Goal: Task Accomplishment & Management: Complete application form

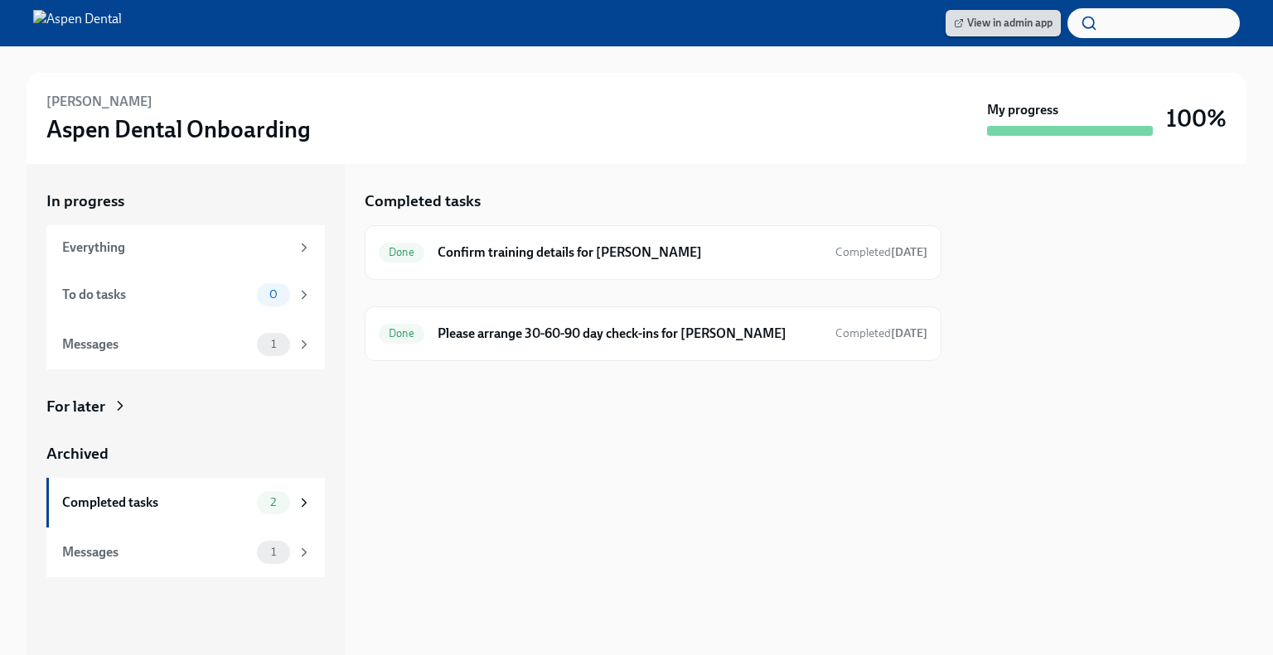
click at [1001, 22] on span "View in admin app" at bounding box center [1003, 23] width 99 height 17
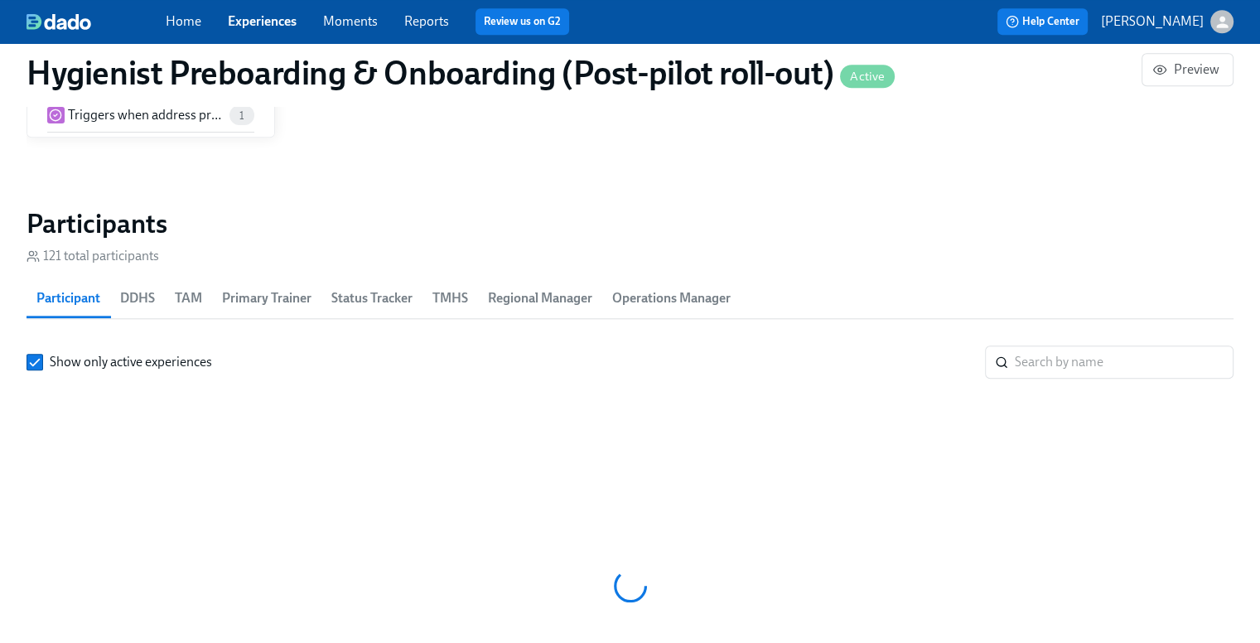
scroll to position [0, 14656]
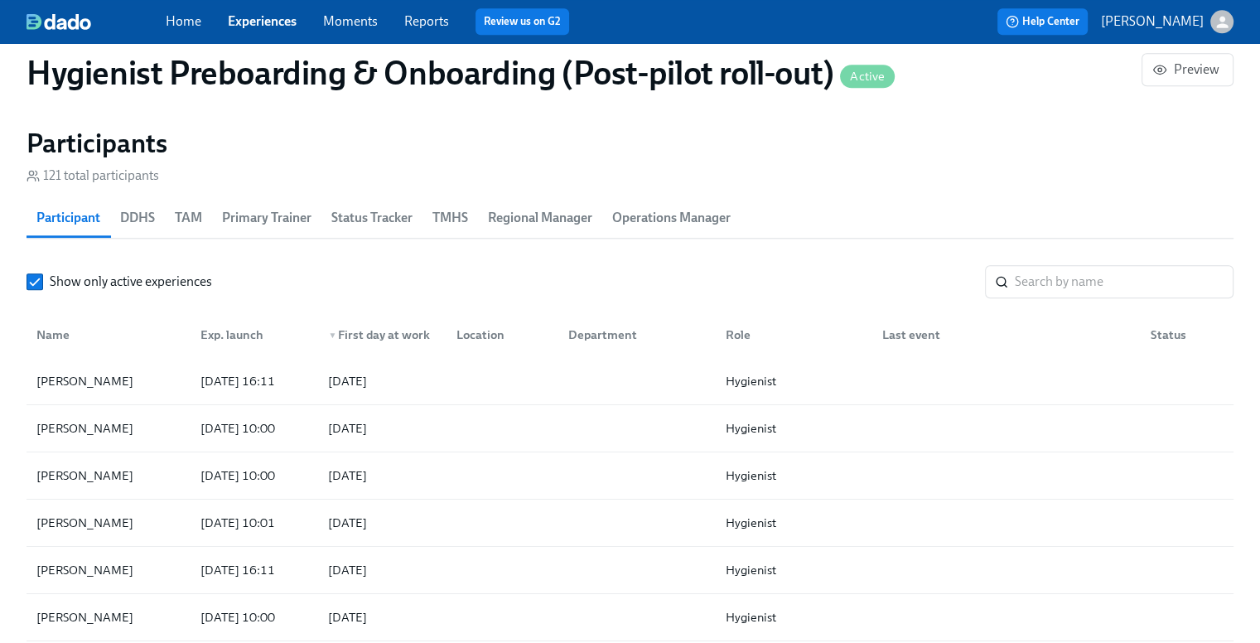
click at [443, 206] on span "TMHS" at bounding box center [451, 217] width 36 height 23
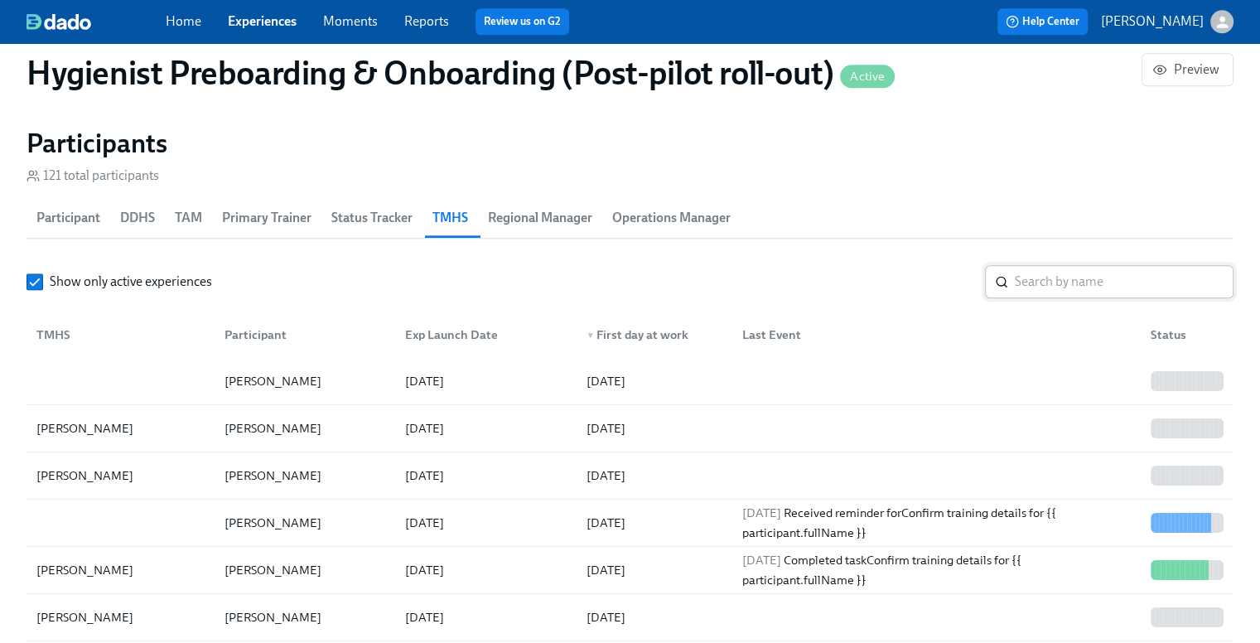
click at [1059, 271] on input "search" at bounding box center [1124, 281] width 219 height 33
type input "deanna"
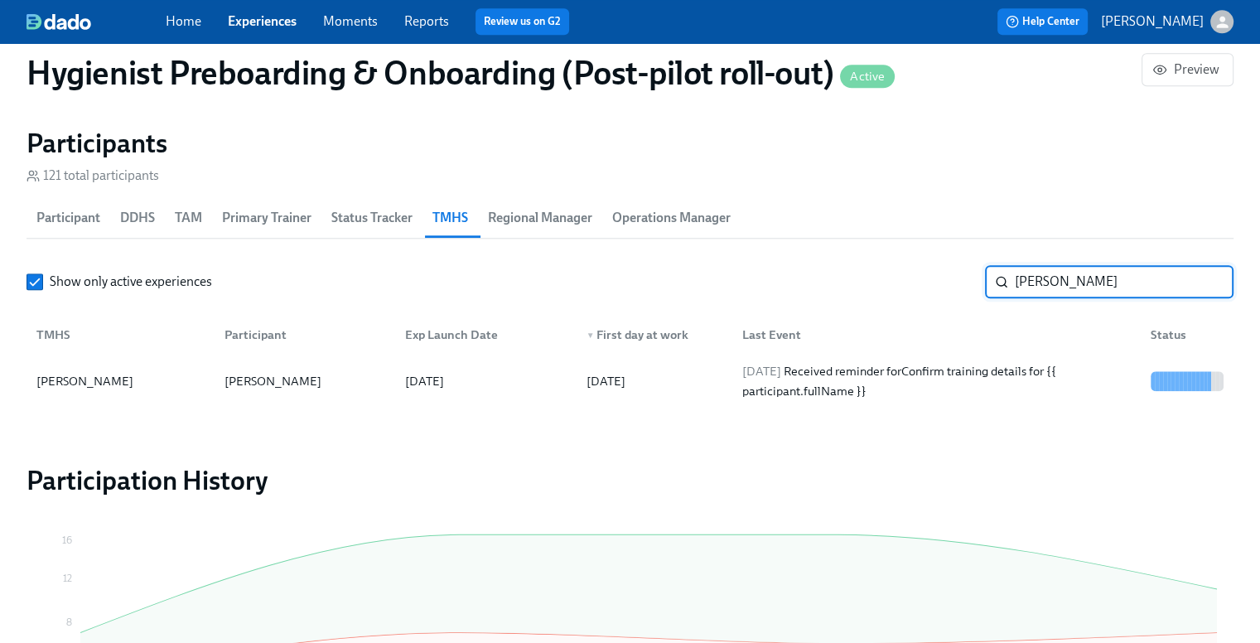
scroll to position [1926, 0]
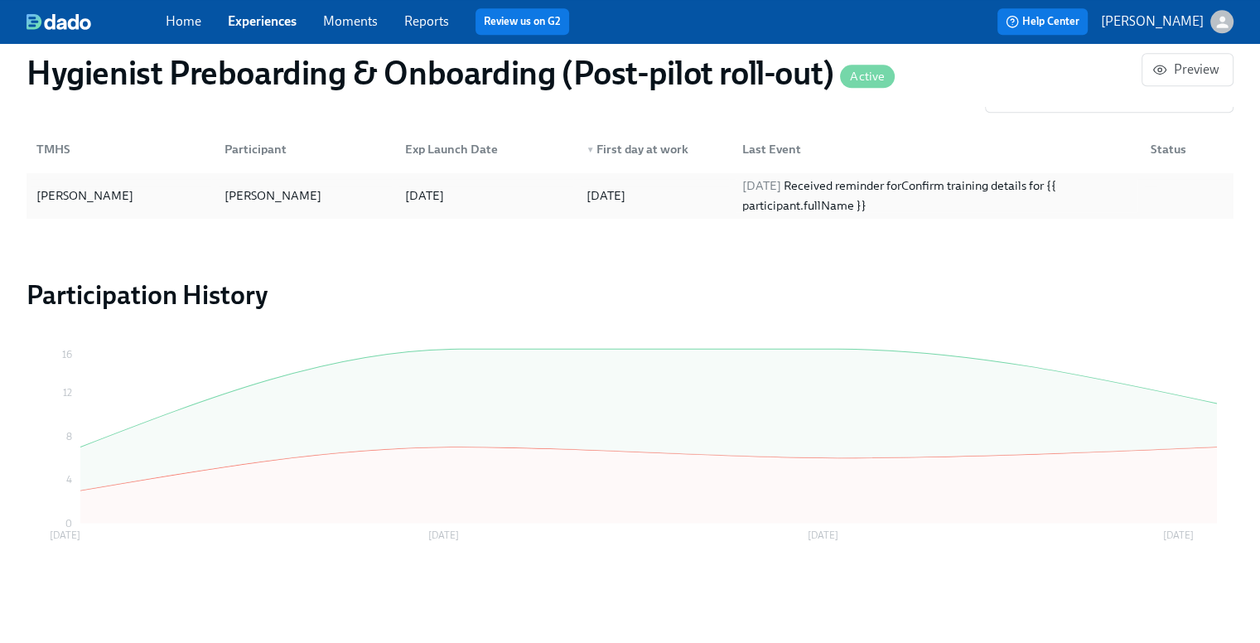
click at [1167, 205] on div at bounding box center [1184, 195] width 93 height 33
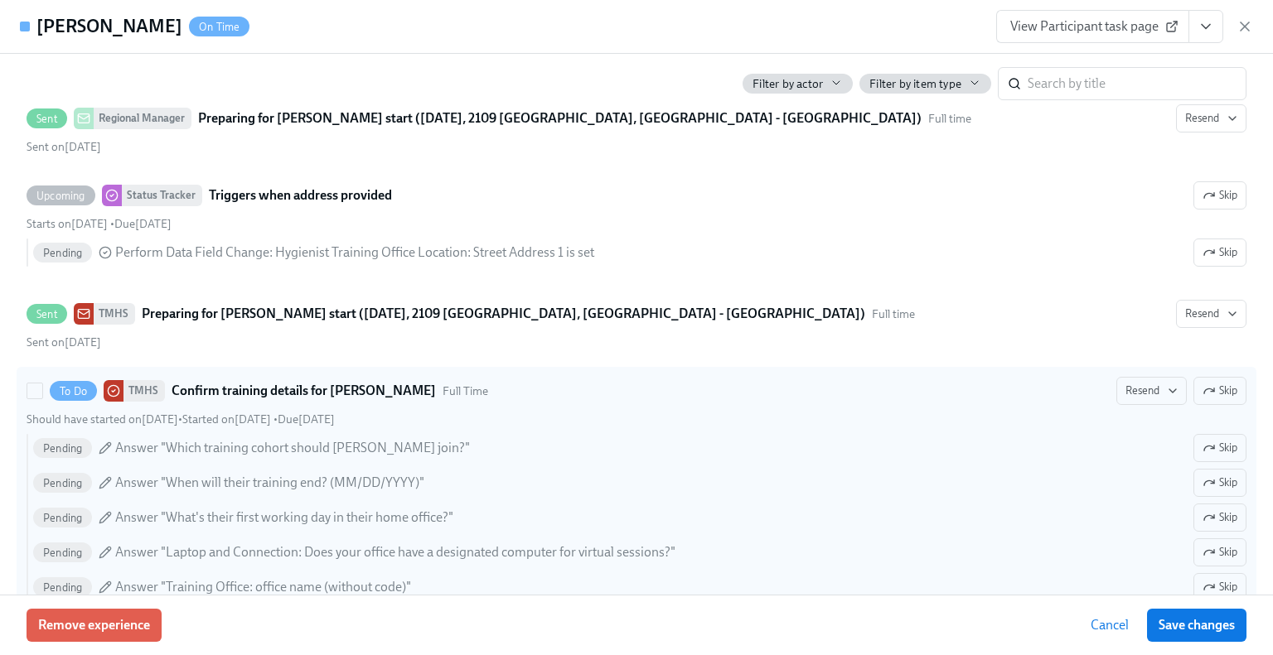
scroll to position [773, 0]
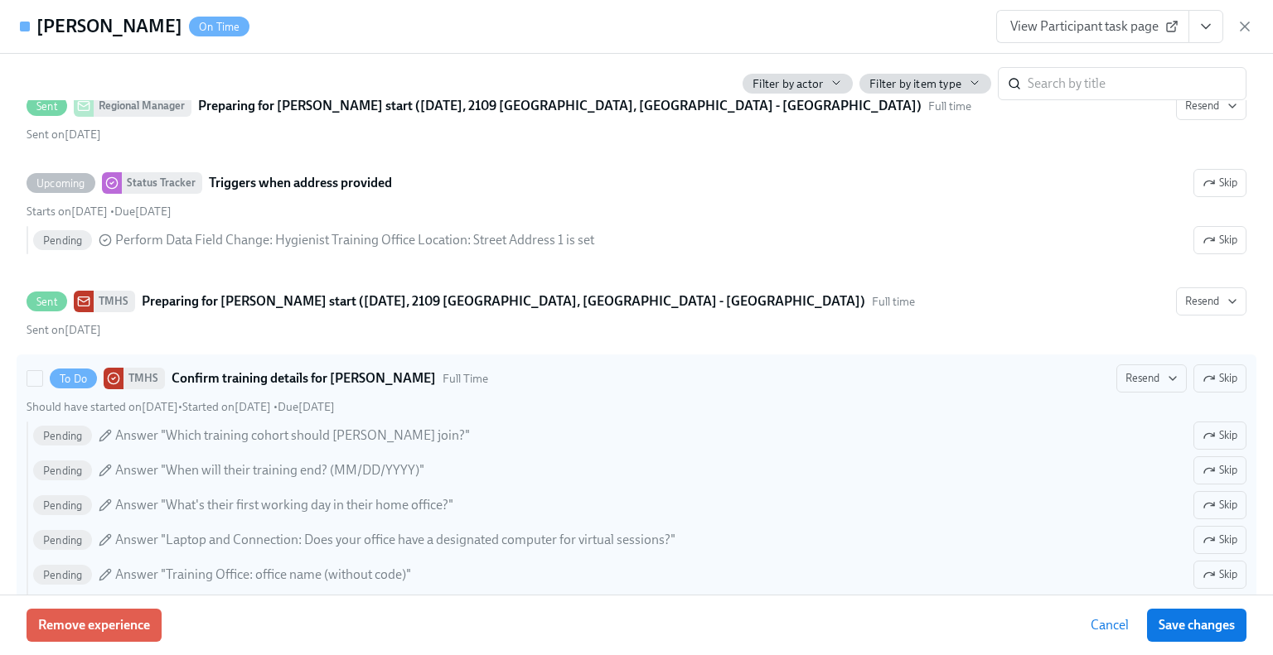
click at [288, 370] on strong "Confirm training details for [PERSON_NAME]" at bounding box center [304, 379] width 264 height 20
click at [42, 371] on input "To Do TMHS Confirm training details for Brooke Kimble Full Time Resend Skip Sho…" at bounding box center [34, 378] width 15 height 15
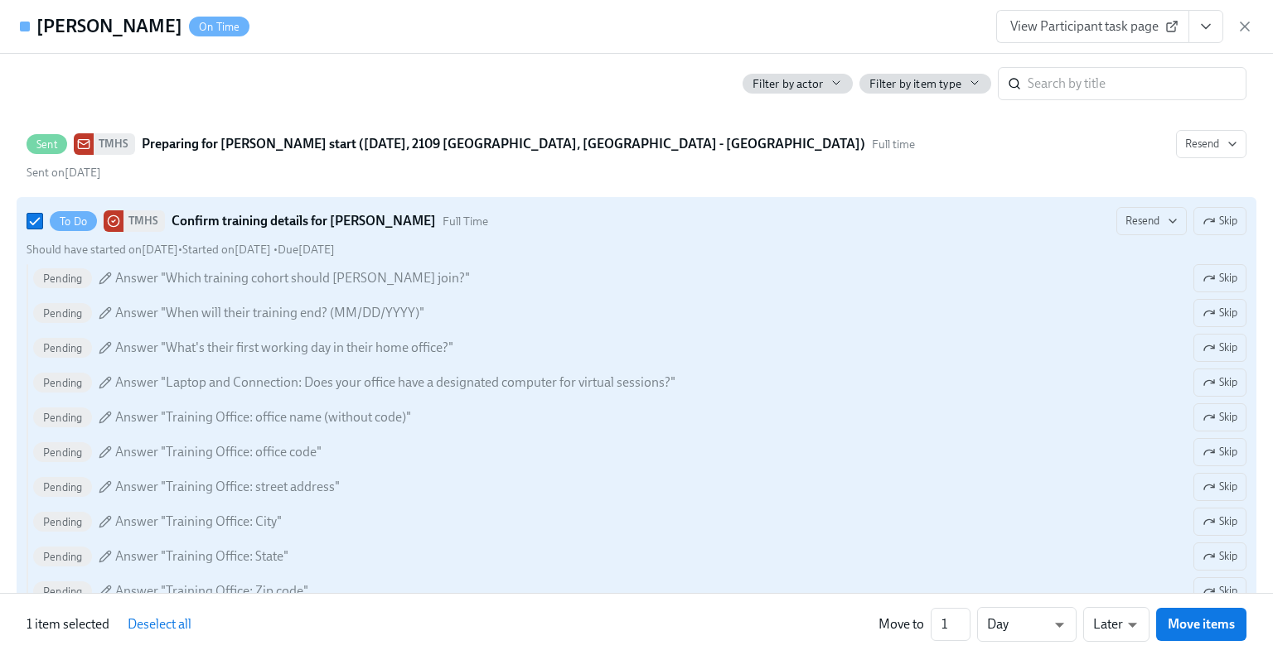
scroll to position [966, 0]
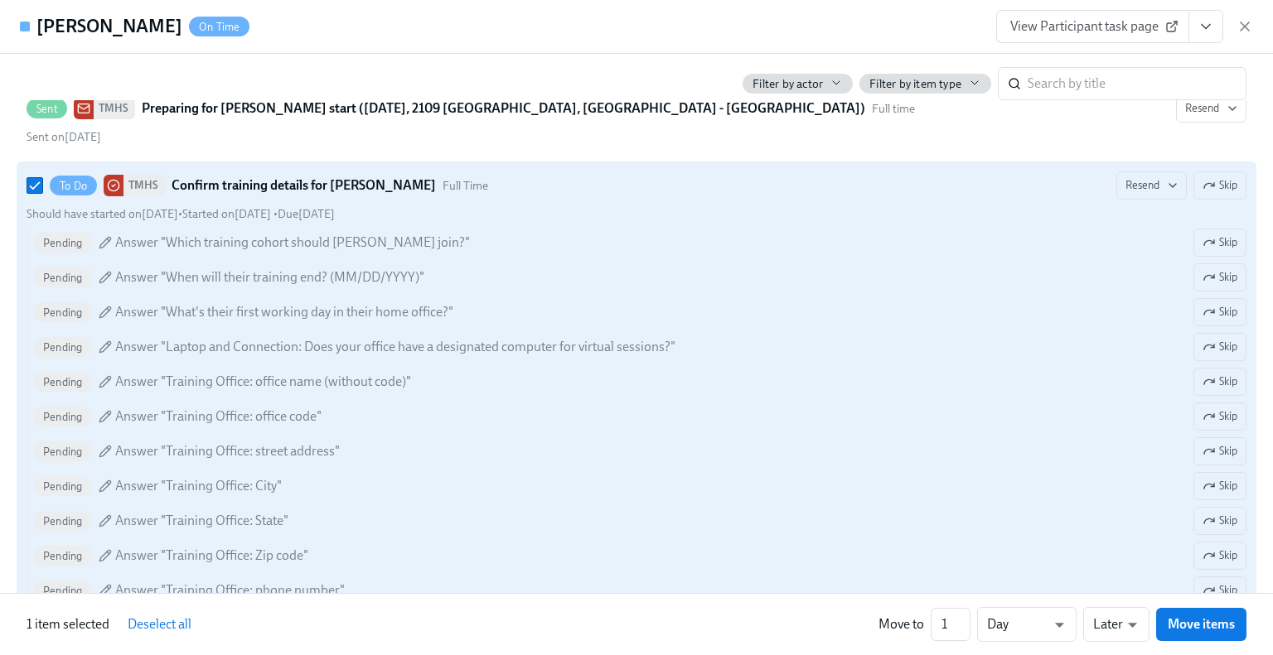
click at [336, 234] on span "Answer "Which training cohort should Brooke Kimble join?"" at bounding box center [292, 243] width 355 height 18
click at [42, 193] on input "To Do TMHS Confirm training details for Brooke Kimble Full Time Resend Skip Sho…" at bounding box center [34, 185] width 15 height 15
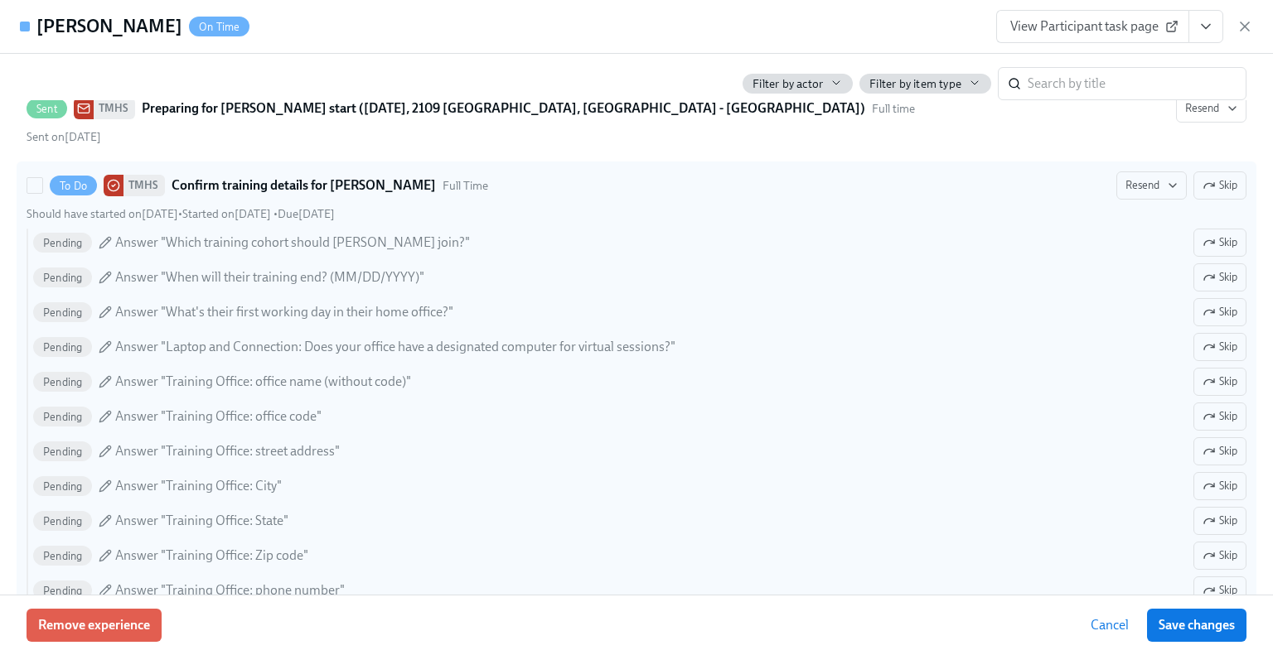
click at [134, 235] on span "Answer "Which training cohort should Brooke Kimble join?"" at bounding box center [292, 243] width 355 height 18
click at [42, 193] on input "To Do TMHS Confirm training details for Brooke Kimble Full Time Resend Skip Sho…" at bounding box center [34, 185] width 15 height 15
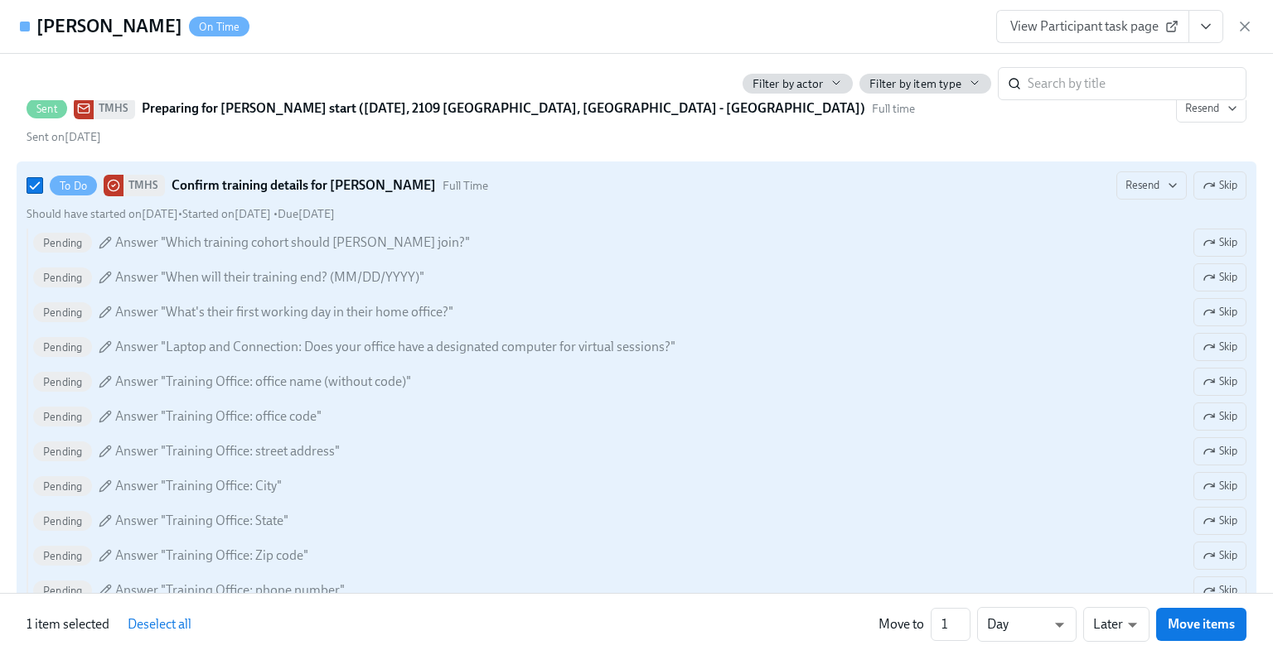
click at [126, 238] on span "Answer "Which training cohort should Brooke Kimble join?"" at bounding box center [292, 243] width 355 height 18
click at [42, 193] on input "To Do TMHS Confirm training details for Brooke Kimble Full Time Resend Skip Sho…" at bounding box center [34, 185] width 15 height 15
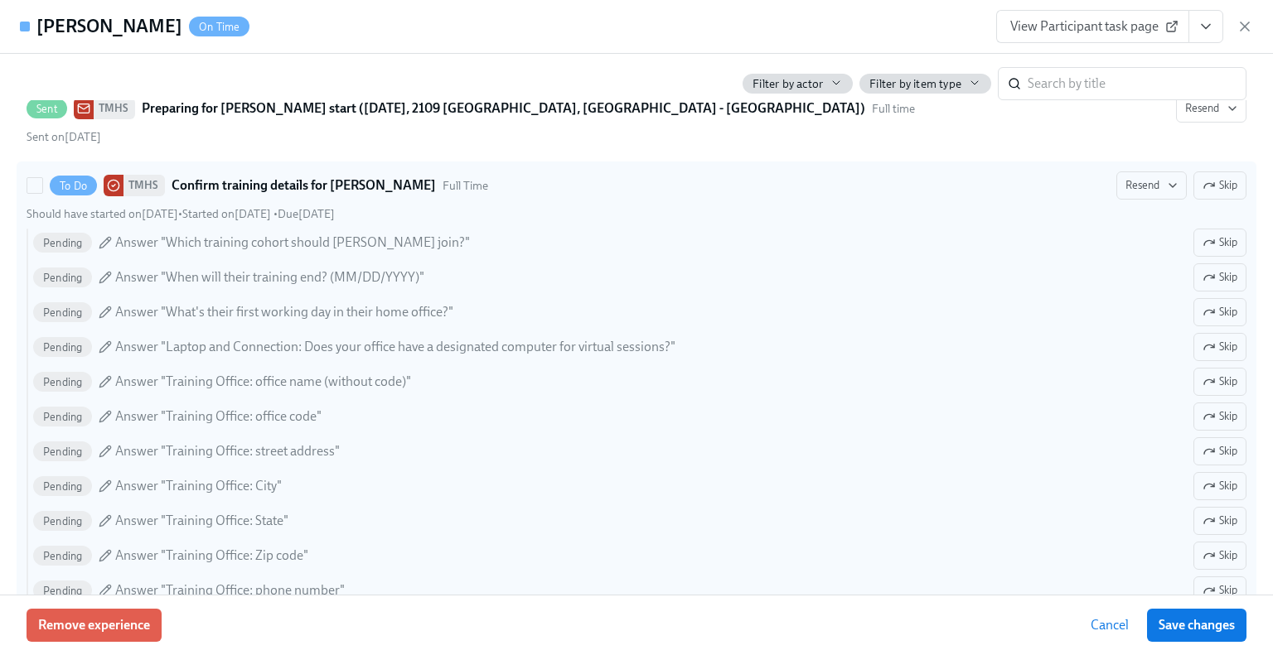
click at [105, 238] on icon at bounding box center [105, 242] width 13 height 13
click at [42, 193] on input "To Do TMHS Confirm training details for Brooke Kimble Full Time Resend Skip Sho…" at bounding box center [34, 185] width 15 height 15
checkbox input "true"
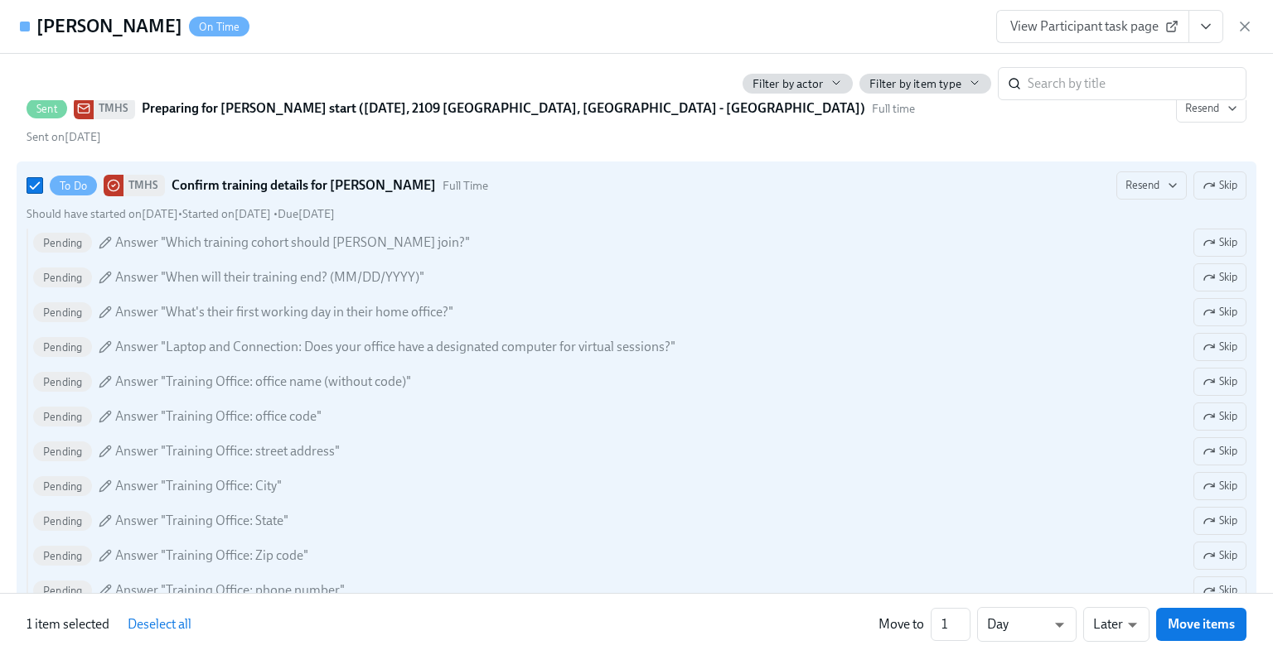
scroll to position [0, 26272]
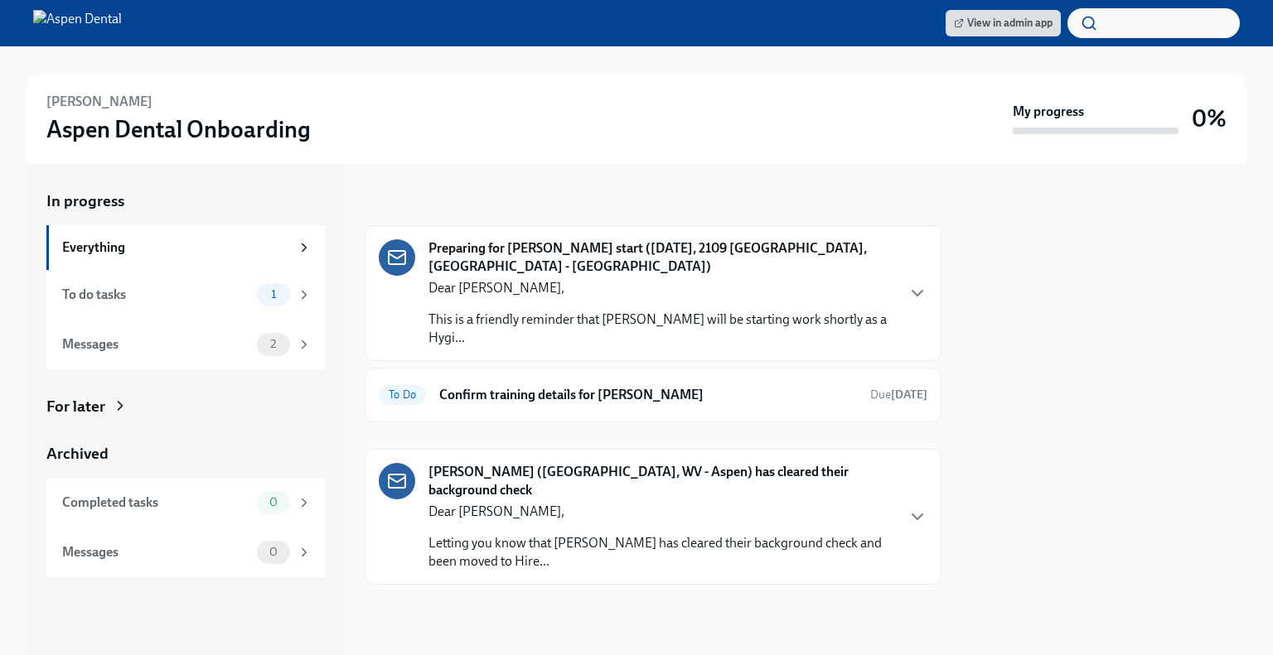
click at [610, 271] on strong "Preparing for [PERSON_NAME] start ([DATE], 2109 [GEOGRAPHIC_DATA], [GEOGRAPHIC_…" at bounding box center [661, 257] width 466 height 36
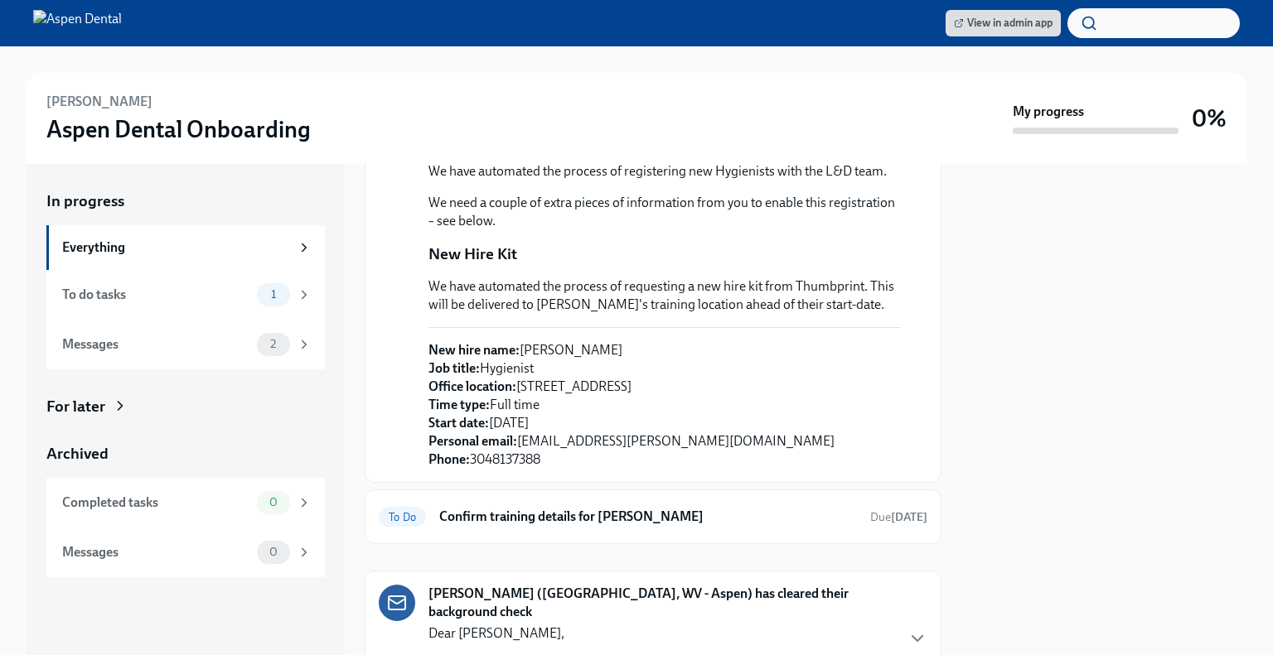
scroll to position [679, 0]
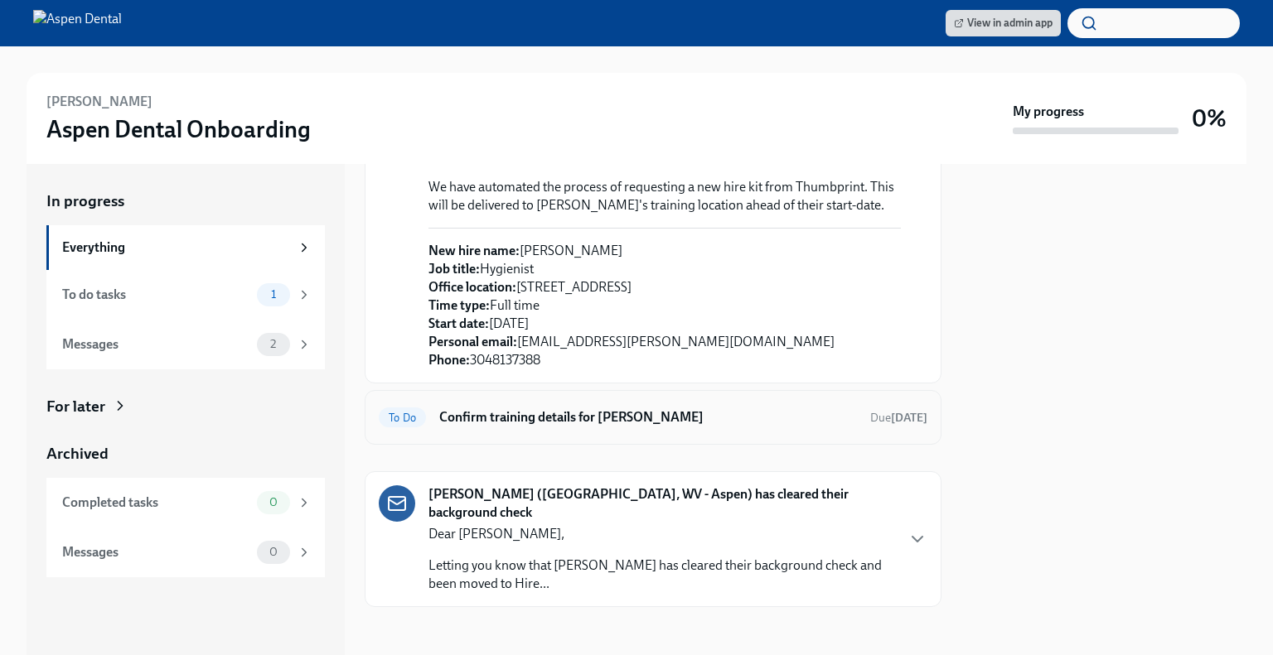
click at [631, 418] on h6 "Confirm training details for [PERSON_NAME]" at bounding box center [648, 417] width 418 height 18
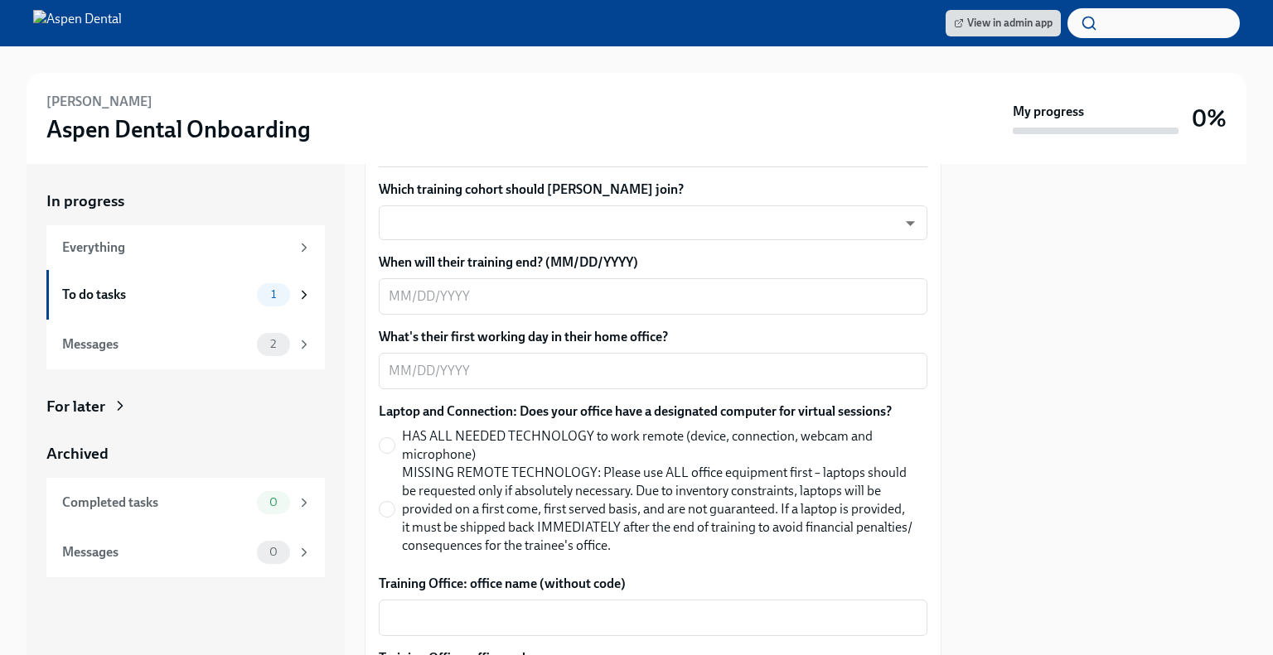
scroll to position [386, 0]
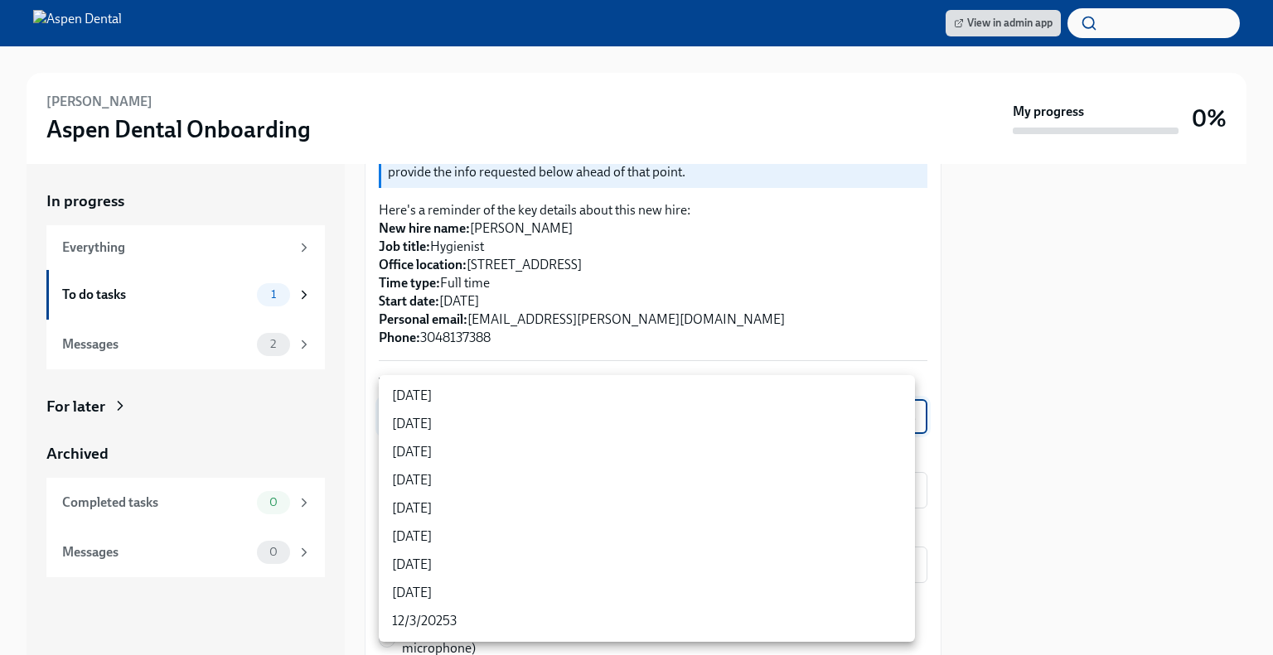
click at [520, 418] on body "View in admin app [PERSON_NAME] Dental Onboarding My progress 0% In progress Ev…" at bounding box center [636, 327] width 1273 height 655
click at [432, 486] on li "[DATE]" at bounding box center [647, 480] width 536 height 28
type input "rtYPevC7n"
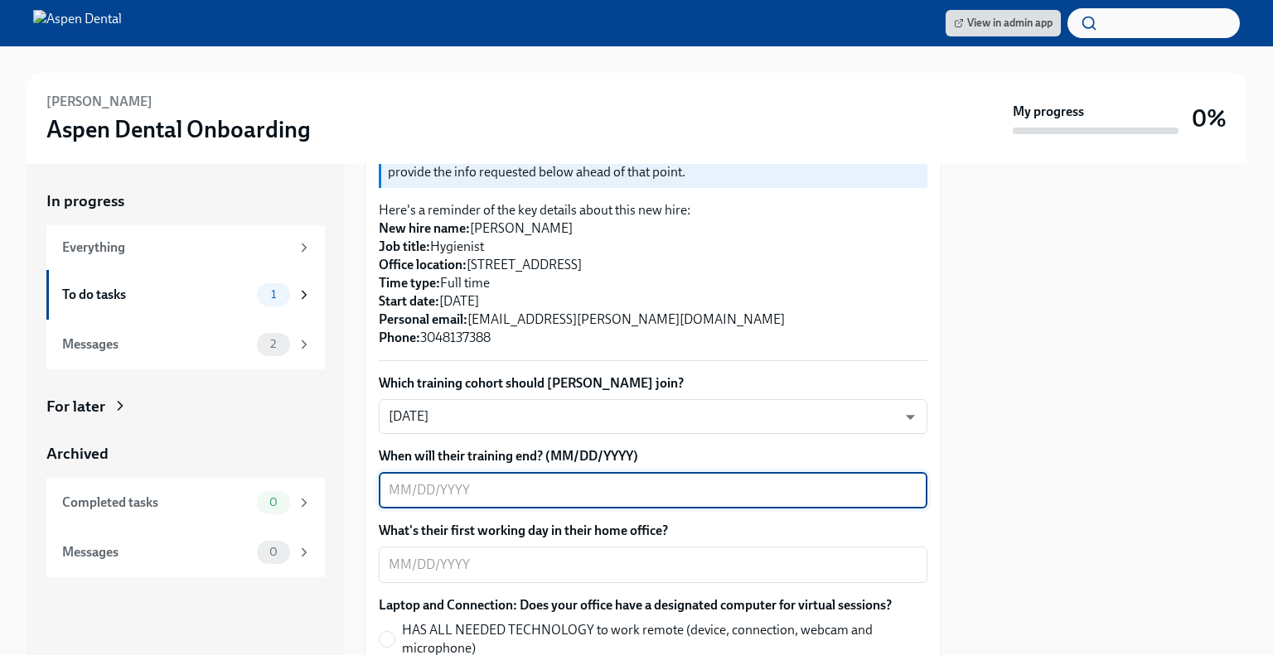
click at [562, 486] on textarea "When will their training end? (MM/DD/YYYY)" at bounding box center [653, 491] width 529 height 20
click at [487, 491] on textarea "When will their training end? (MM/DD/YYYY)" at bounding box center [653, 491] width 529 height 20
type textarea "[DATE]"
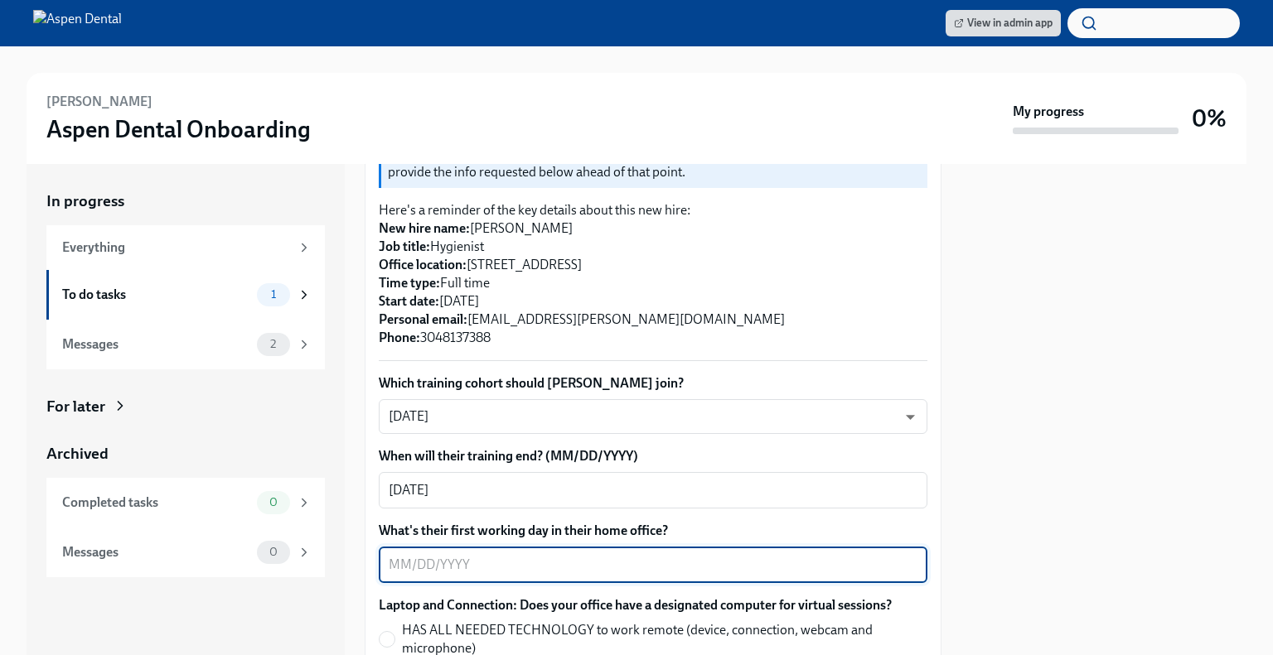
click at [432, 558] on textarea "What's their first working day in their home office?" at bounding box center [653, 565] width 529 height 20
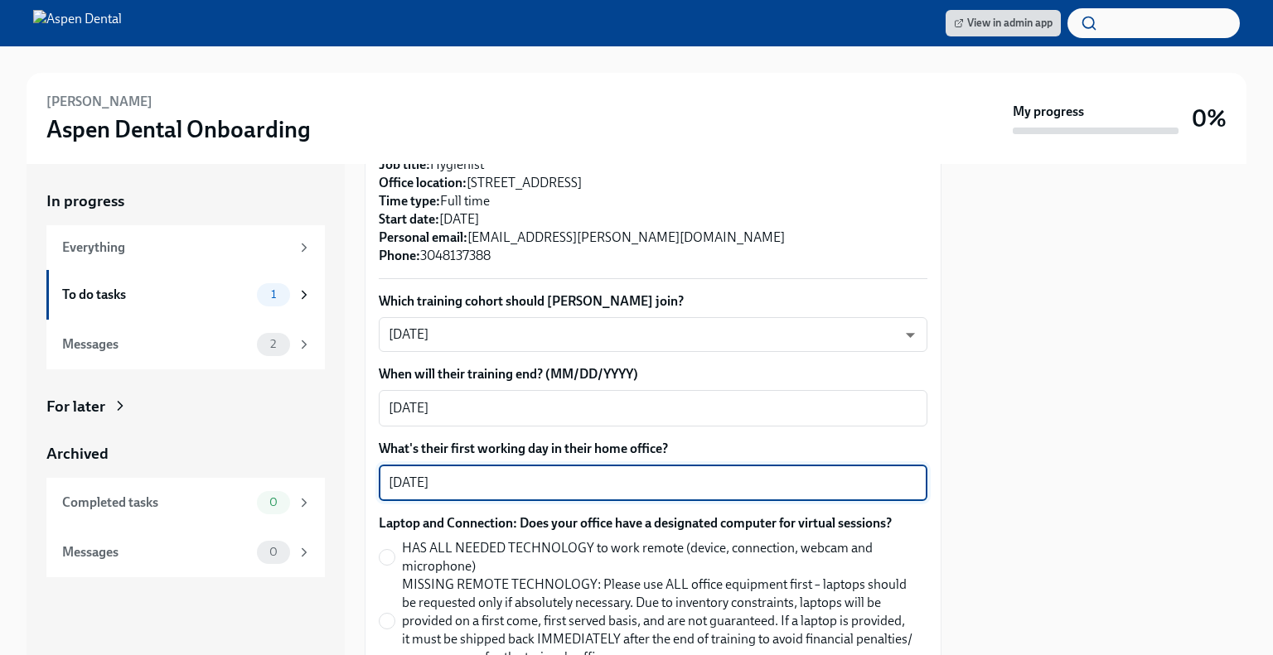
scroll to position [580, 0]
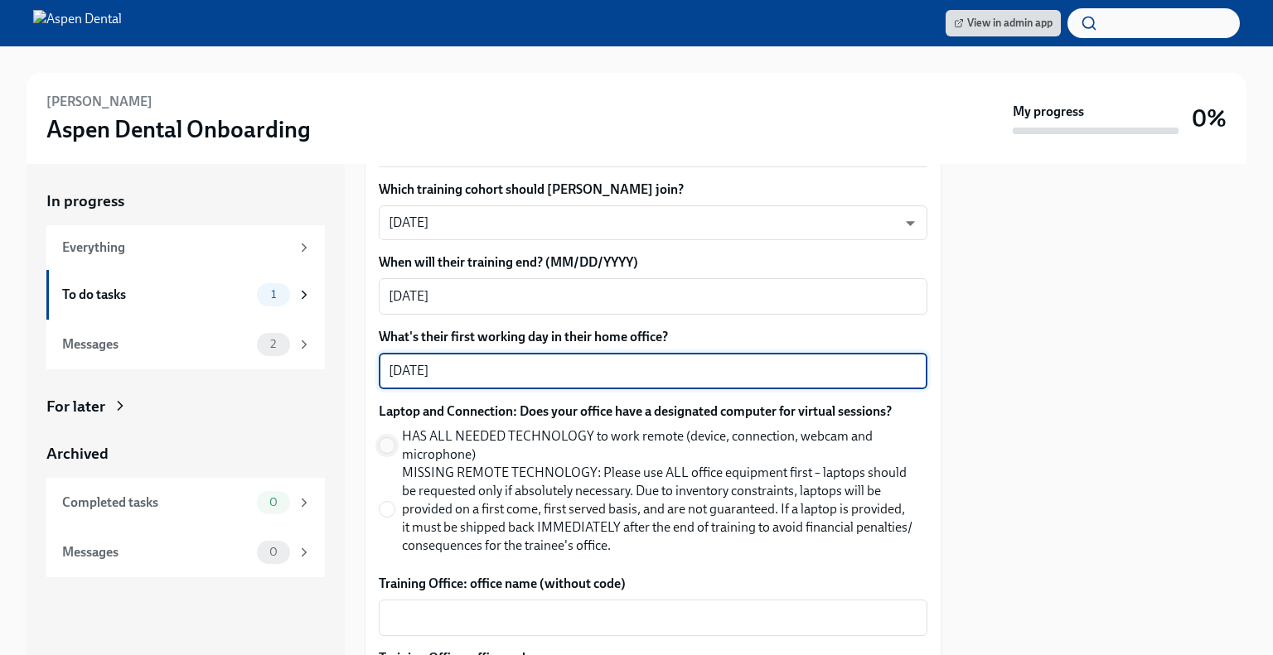
type textarea "[DATE]"
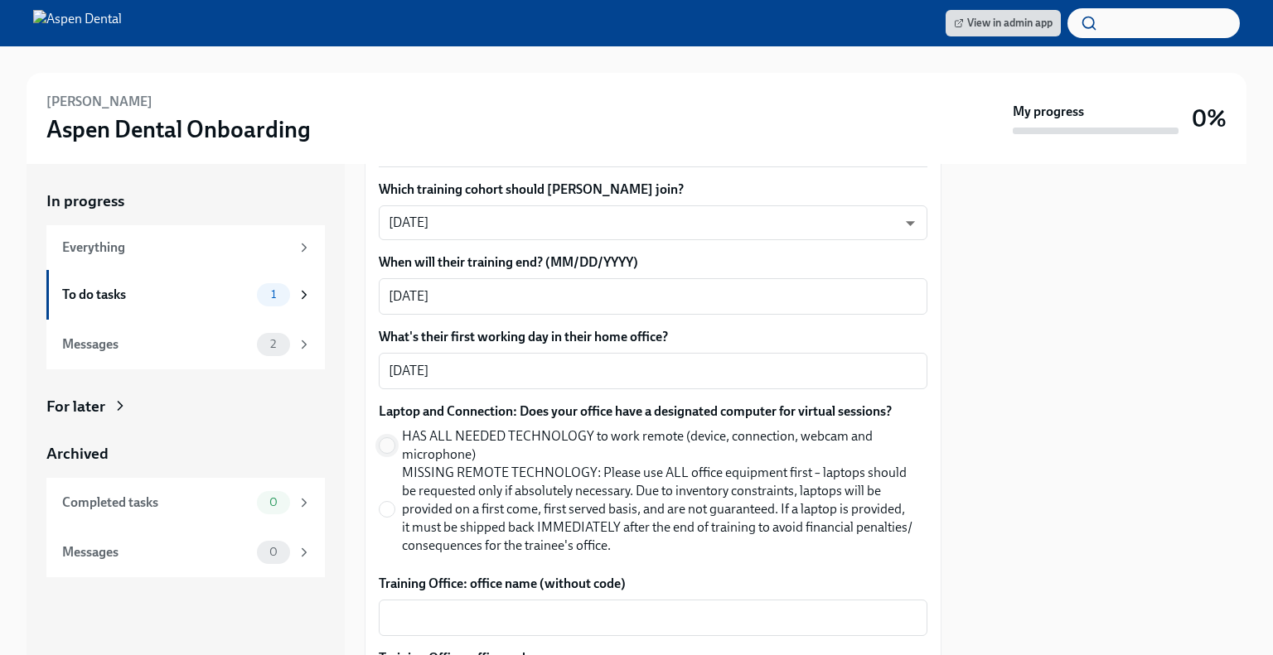
click at [381, 448] on input "HAS ALL NEEDED TECHNOLOGY to work remote (device, connection, webcam and microp…" at bounding box center [386, 445] width 15 height 15
radio input "true"
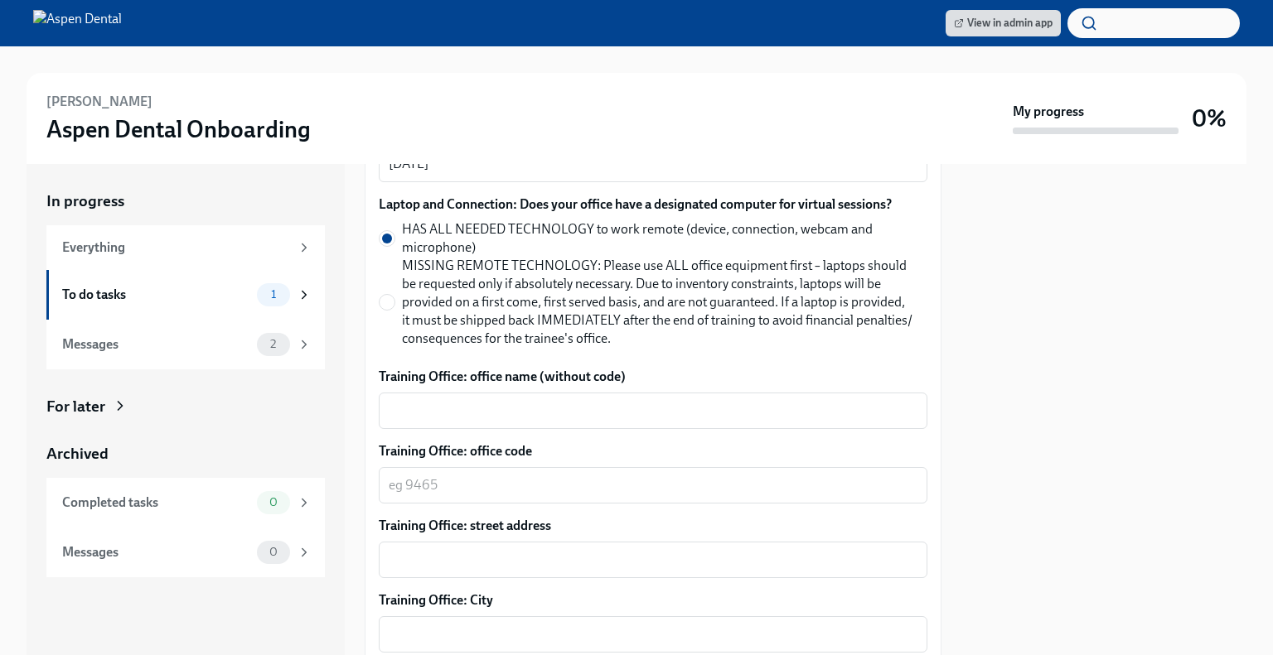
scroll to position [773, 0]
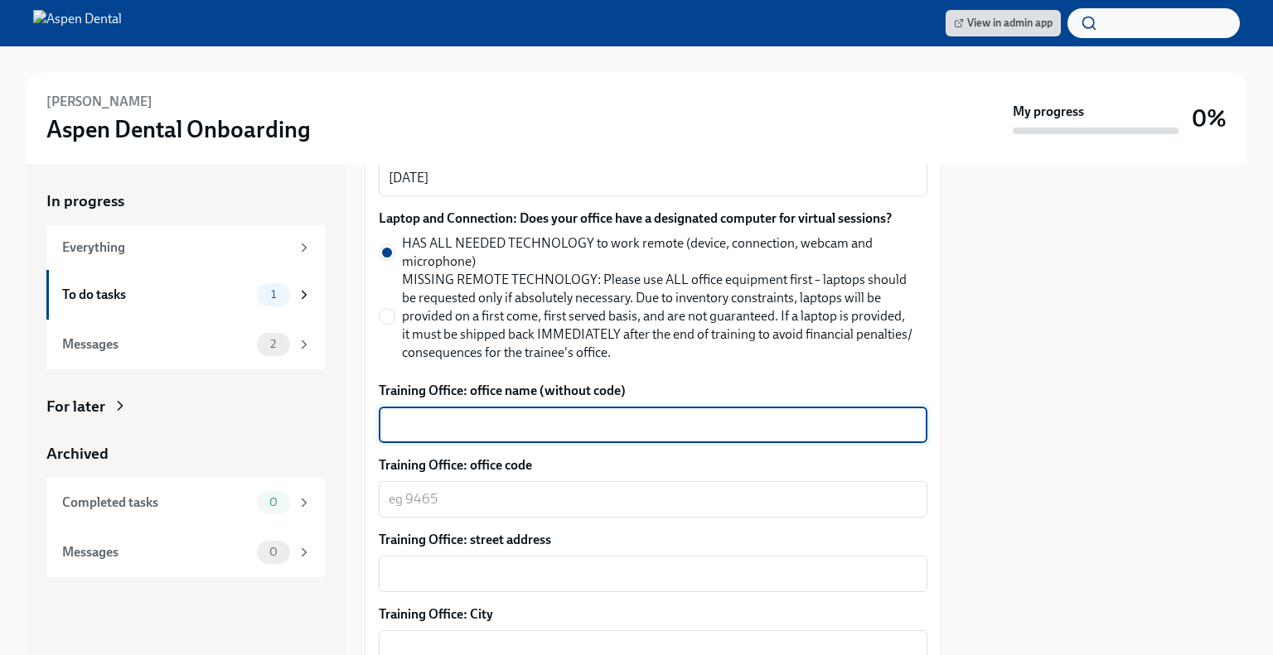
click at [506, 425] on textarea "Training Office: office name (without code)" at bounding box center [653, 425] width 529 height 20
type textarea "c"
type textarea "[GEOGRAPHIC_DATA], [GEOGRAPHIC_DATA]"
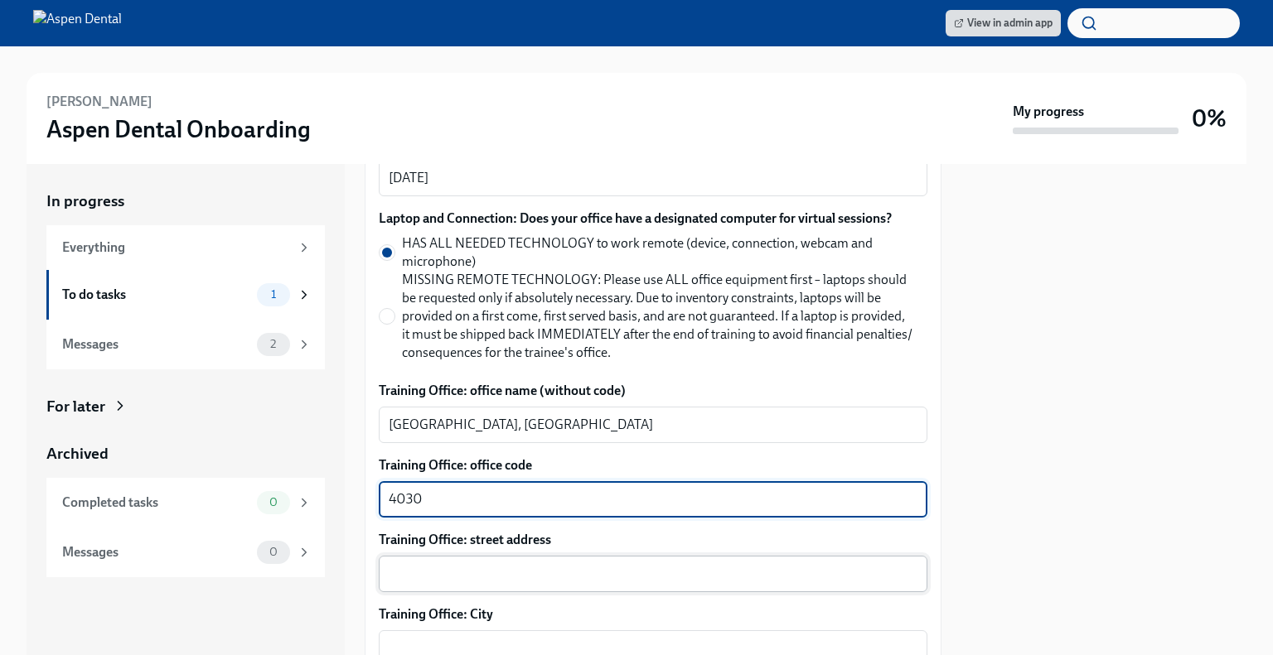
type textarea "4030"
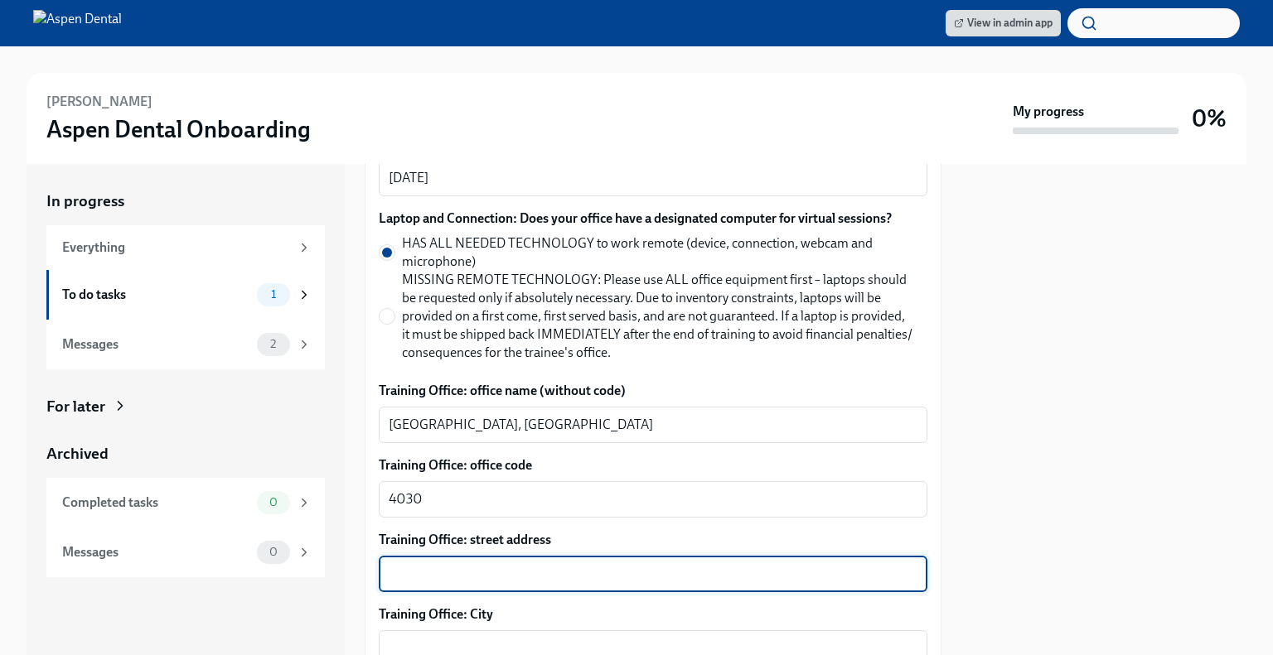
click at [433, 581] on textarea "Training Office: street address" at bounding box center [653, 574] width 529 height 20
paste textarea "[STREET_ADDRESS][PERSON_NAME]"
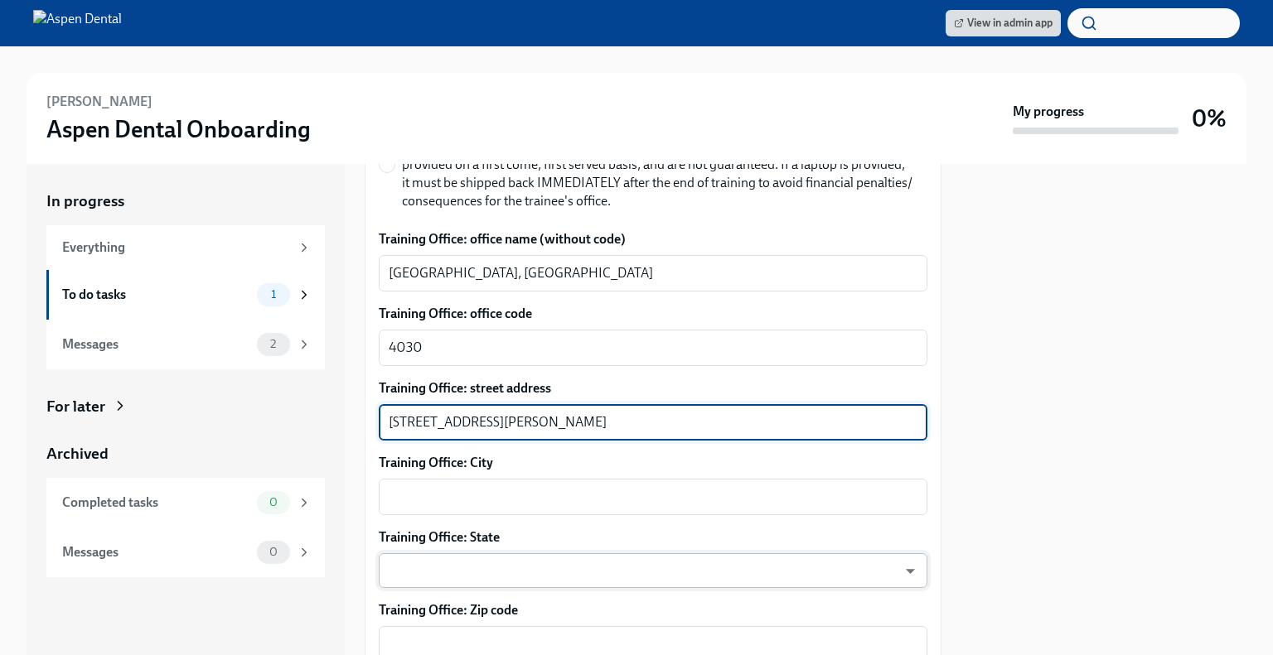
scroll to position [966, 0]
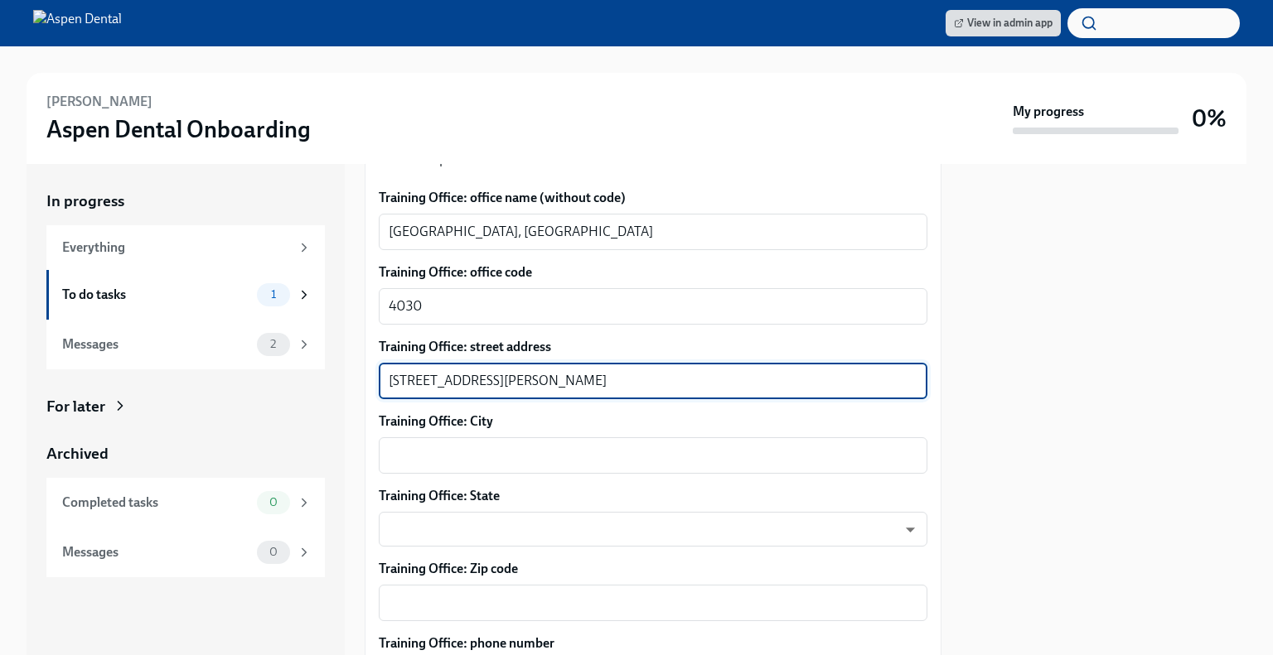
click at [464, 379] on textarea "[STREET_ADDRESS][PERSON_NAME]" at bounding box center [653, 381] width 529 height 20
drag, startPoint x: 467, startPoint y: 380, endPoint x: 633, endPoint y: 380, distance: 165.7
click at [630, 380] on textarea "[STREET_ADDRESS][PERSON_NAME]" at bounding box center [653, 381] width 529 height 20
type textarea "[STREET_ADDRESS][PERSON_NAME]"
click at [537, 456] on textarea "Training Office: City" at bounding box center [653, 456] width 529 height 20
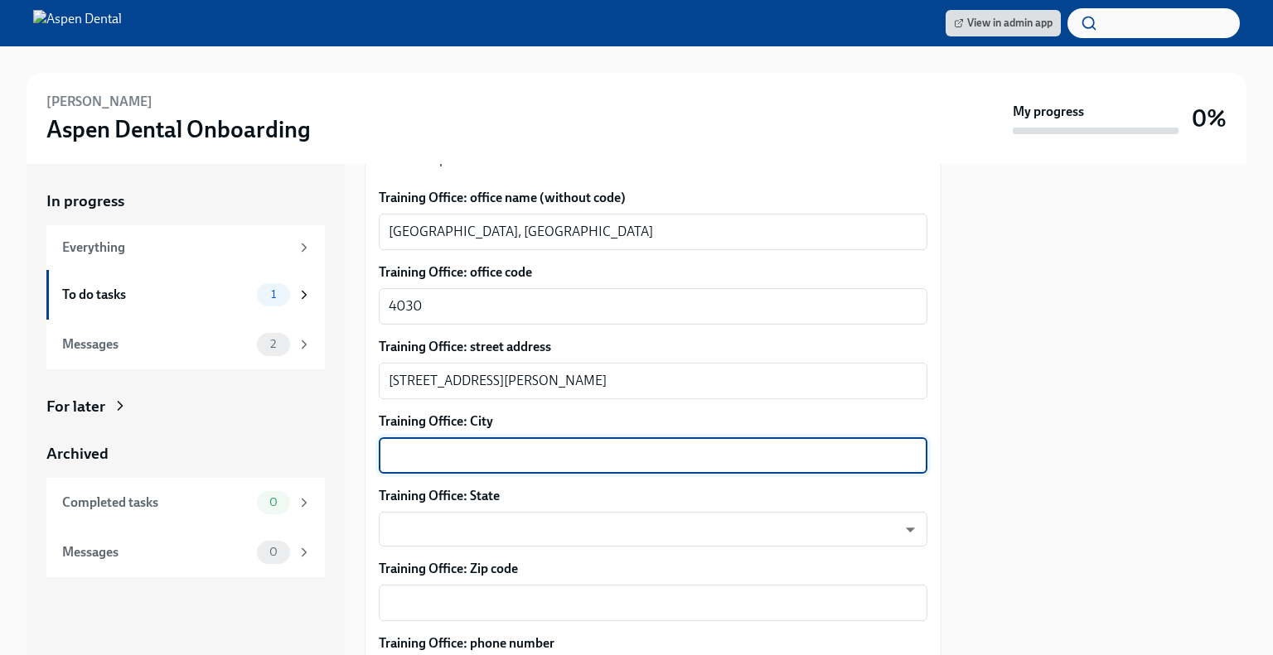
paste textarea "[GEOGRAPHIC_DATA]"
type textarea "[GEOGRAPHIC_DATA]"
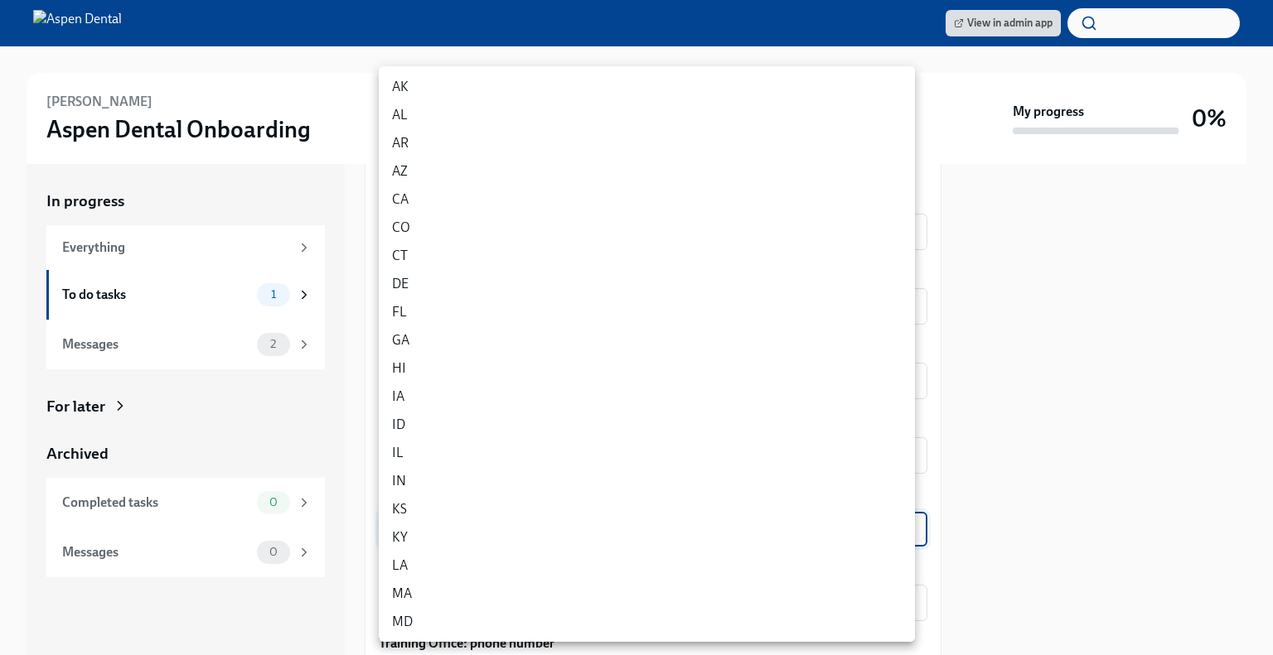
click at [414, 534] on body "View in admin app [PERSON_NAME] Dental Onboarding My progress 0% In progress Ev…" at bounding box center [636, 327] width 1273 height 655
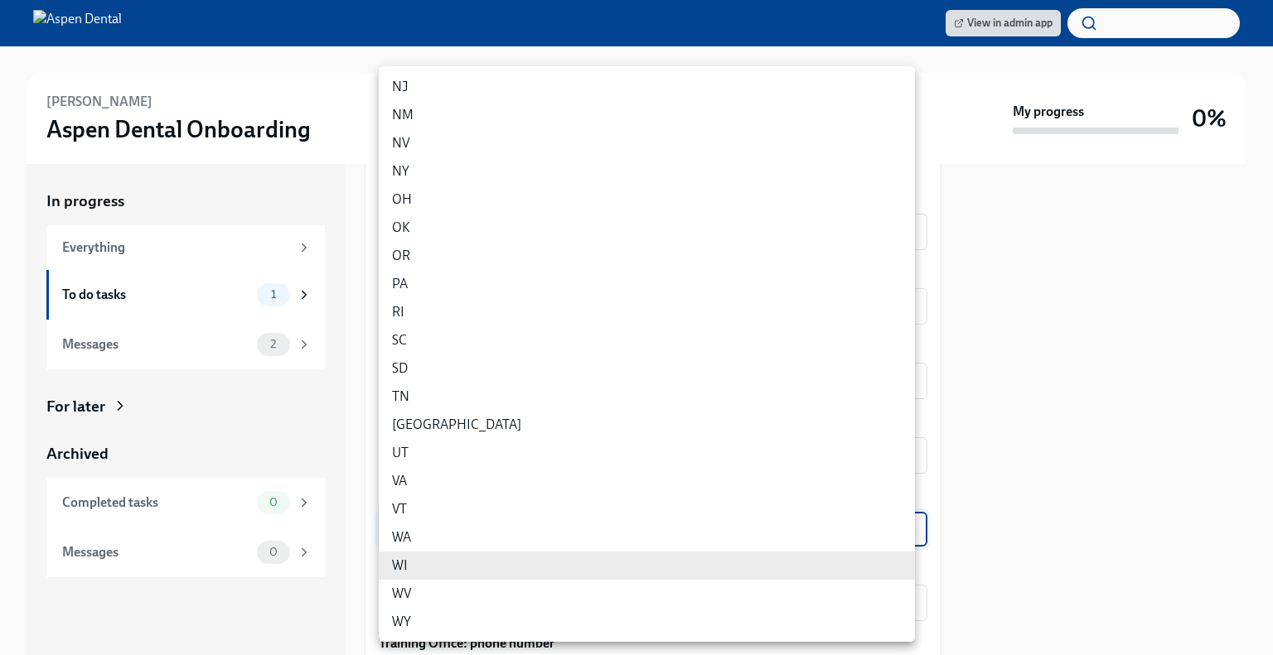
click at [417, 595] on li "WV" at bounding box center [647, 594] width 536 height 28
type input "e1wQp5YnU"
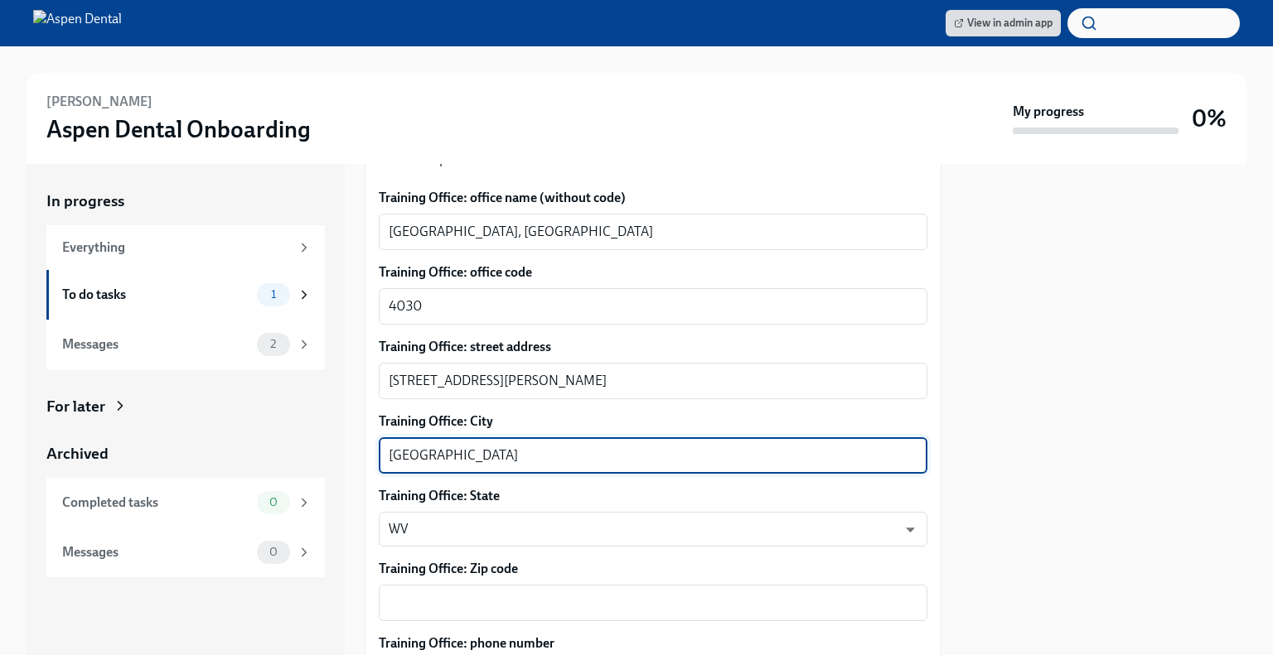
click at [476, 456] on textarea "[GEOGRAPHIC_DATA]" at bounding box center [653, 456] width 529 height 20
drag, startPoint x: 480, startPoint y: 453, endPoint x: 530, endPoint y: 456, distance: 50.6
click at [530, 456] on textarea "[GEOGRAPHIC_DATA]" at bounding box center [653, 456] width 529 height 20
click at [444, 598] on textarea "Training Office: Zip code" at bounding box center [653, 603] width 529 height 20
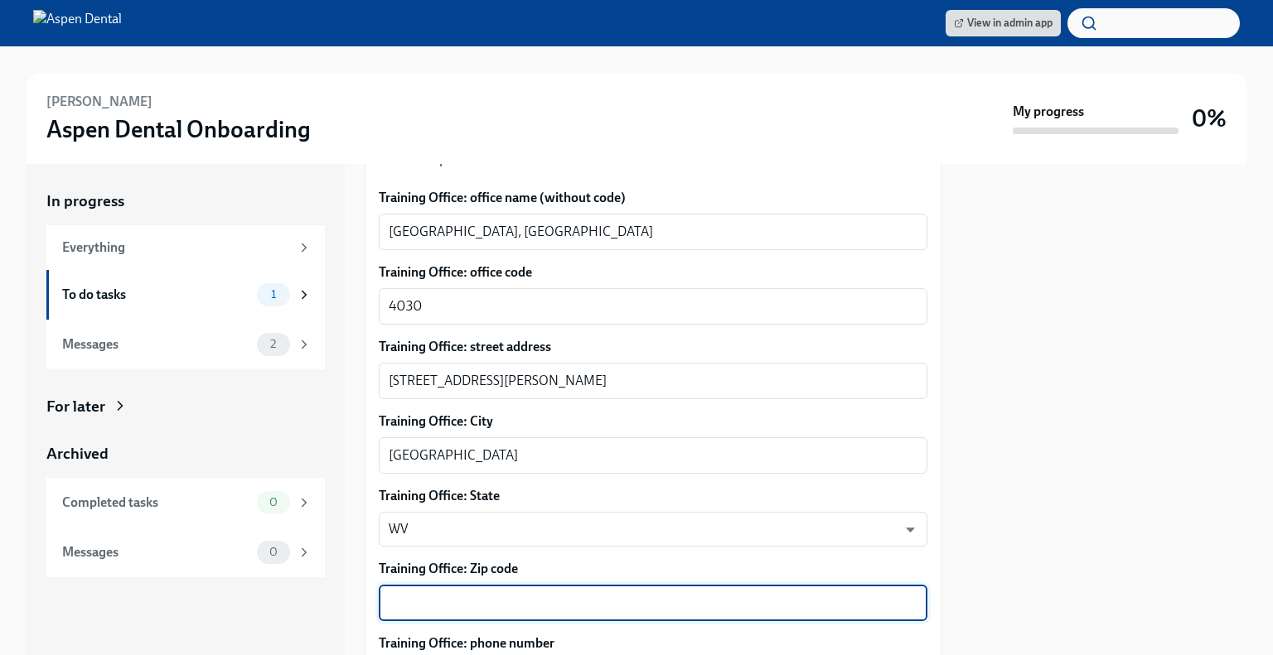
paste textarea "26301"
type textarea "26301"
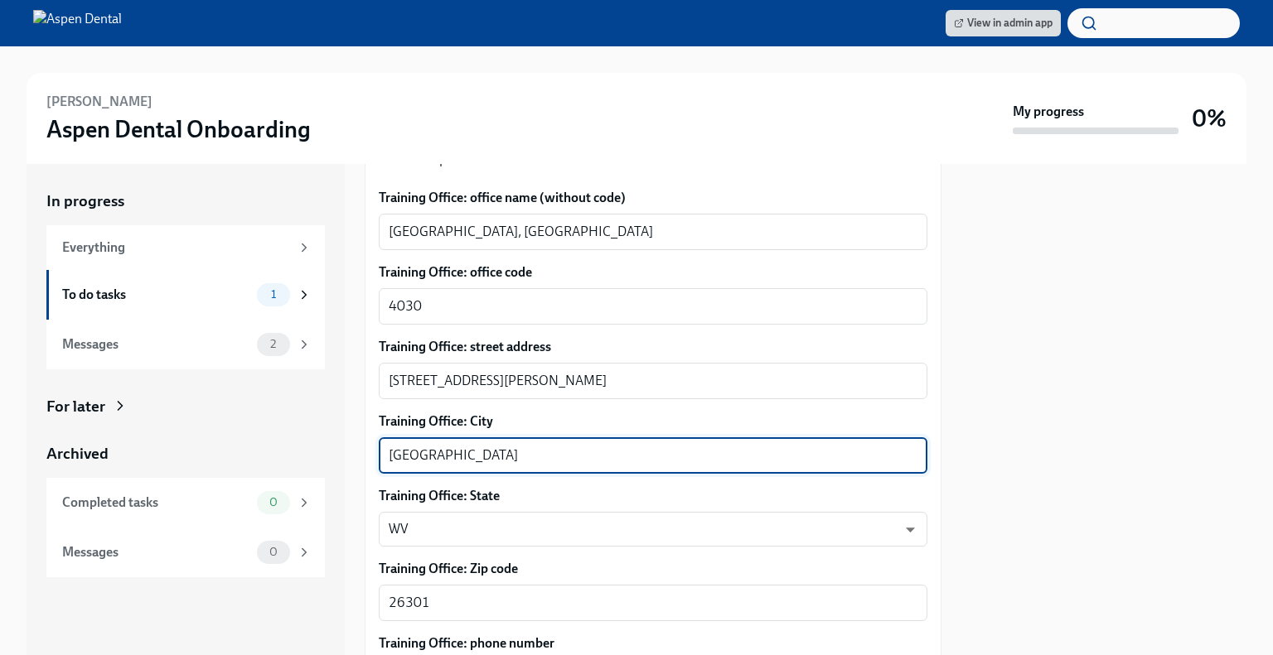
drag, startPoint x: 530, startPoint y: 454, endPoint x: 450, endPoint y: 457, distance: 80.4
click at [450, 457] on textarea "[GEOGRAPHIC_DATA]" at bounding box center [653, 456] width 529 height 20
type textarea "[GEOGRAPHIC_DATA]"
click at [456, 533] on body "View in admin app [PERSON_NAME] Dental Onboarding My progress 0% In progress Ev…" at bounding box center [636, 327] width 1273 height 655
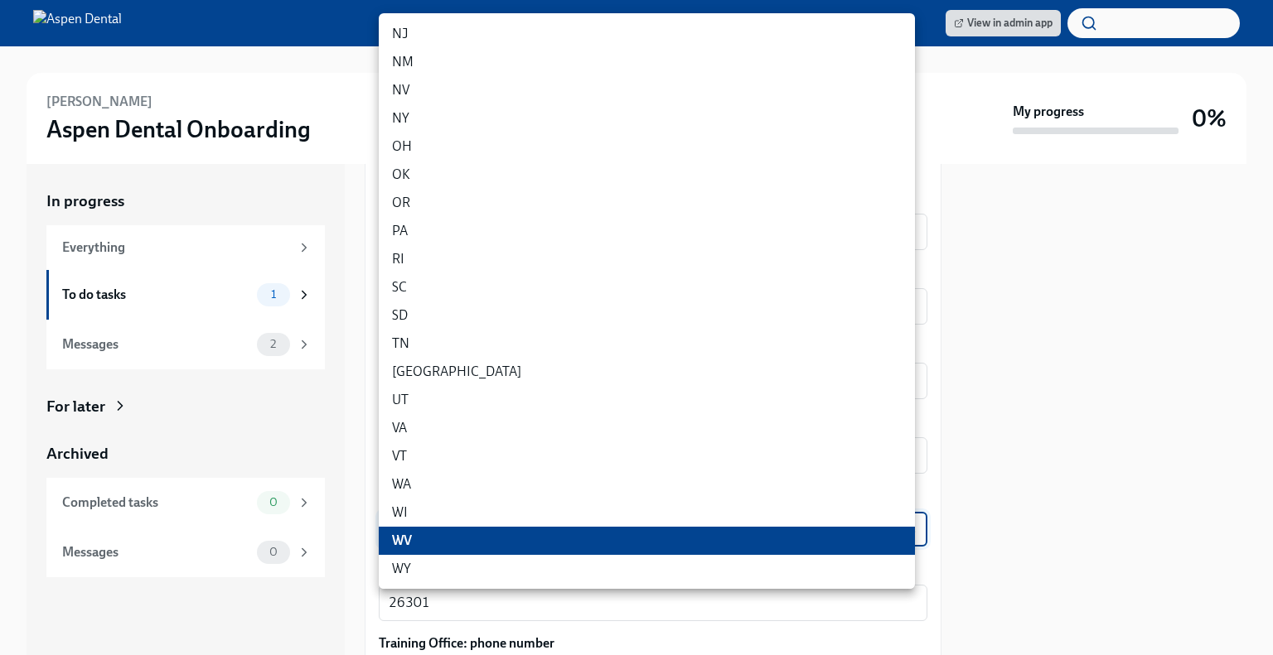
click at [759, 596] on div at bounding box center [636, 327] width 1273 height 655
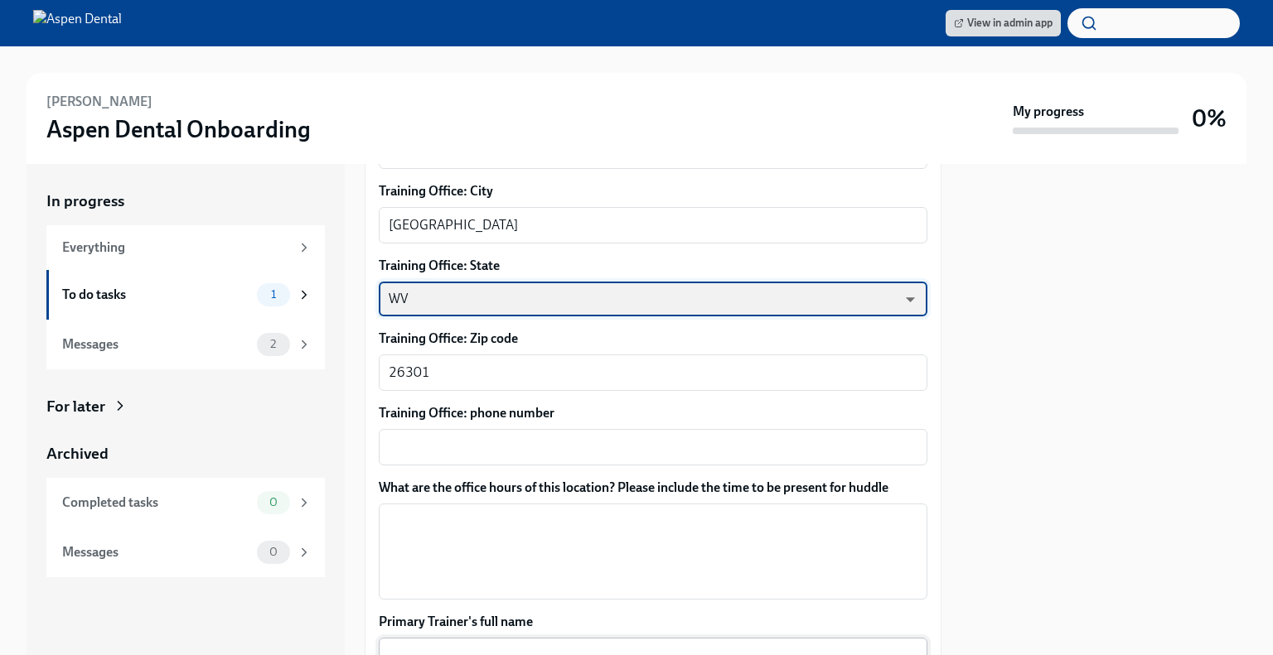
scroll to position [1353, 0]
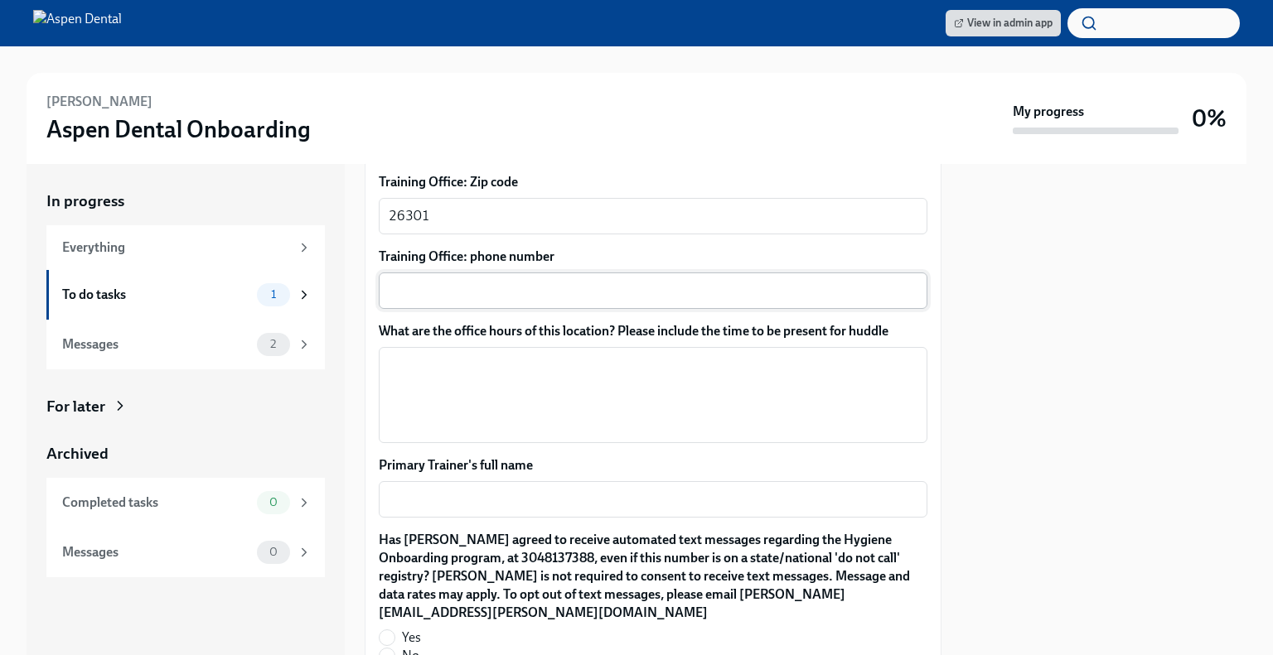
click at [481, 283] on textarea "Training Office: phone number" at bounding box center [653, 291] width 529 height 20
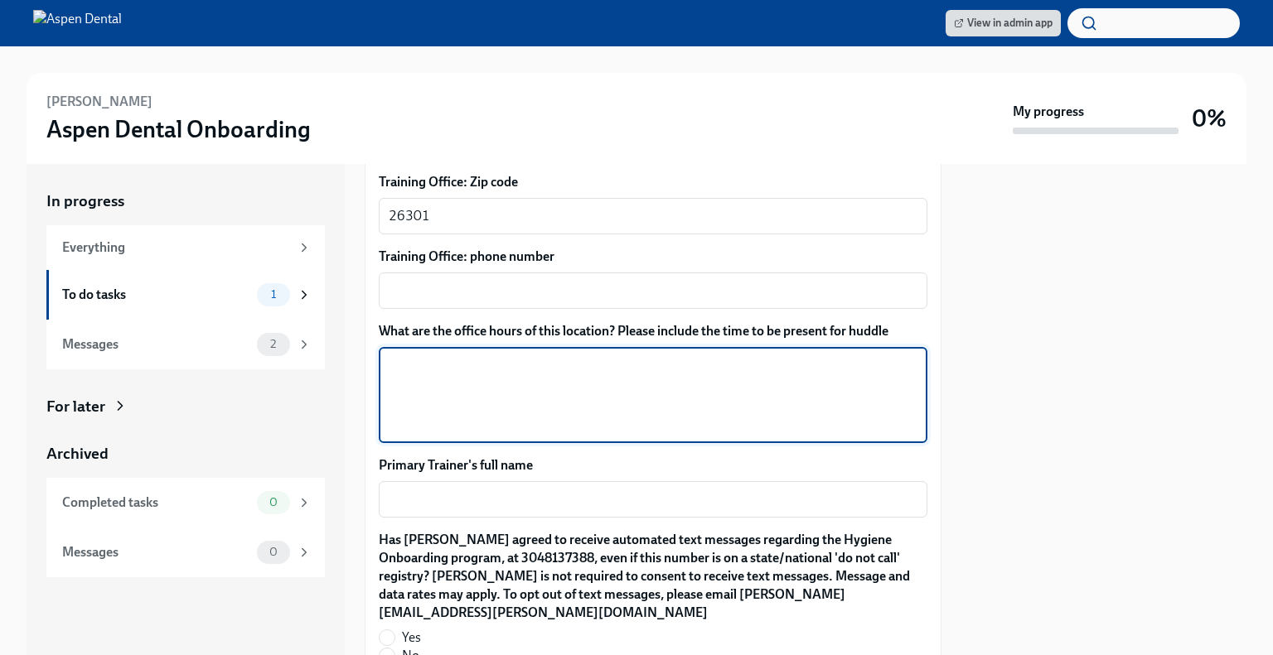
click at [461, 364] on textarea "What are the office hours of this location? Please include the time to be prese…" at bounding box center [653, 395] width 529 height 80
click at [412, 273] on div "x ​" at bounding box center [653, 291] width 549 height 36
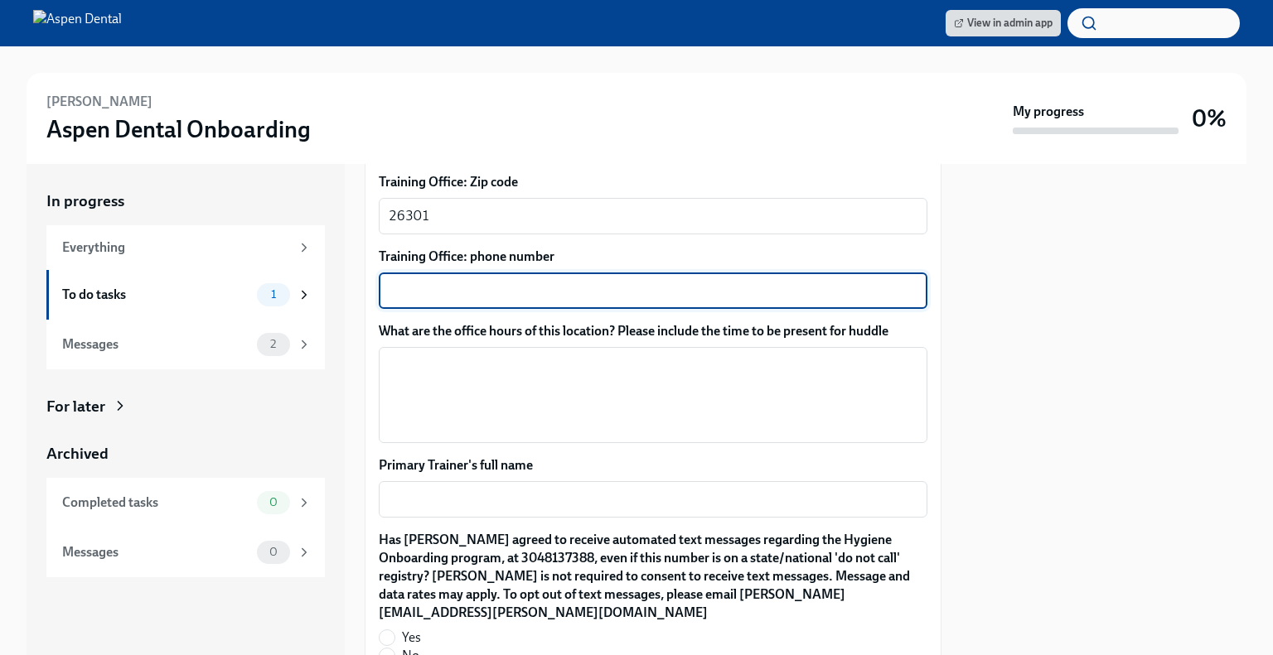
paste textarea "[PHONE_NUMBER]"
type textarea "[PHONE_NUMBER]"
click at [475, 370] on textarea "What are the office hours of this location? Please include the time to be prese…" at bounding box center [653, 395] width 529 height 80
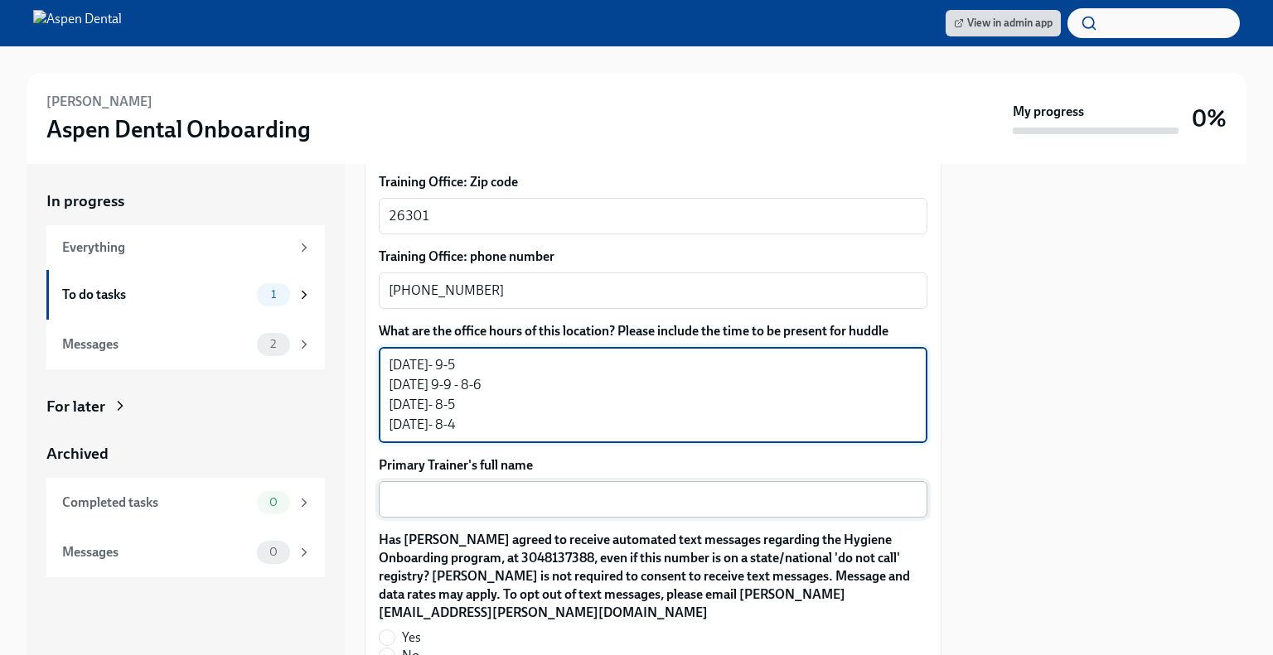
type textarea "[DATE]- 9-5 [DATE] 9-9 - 8-6 [DATE]- 8-5 [DATE]- 8-4"
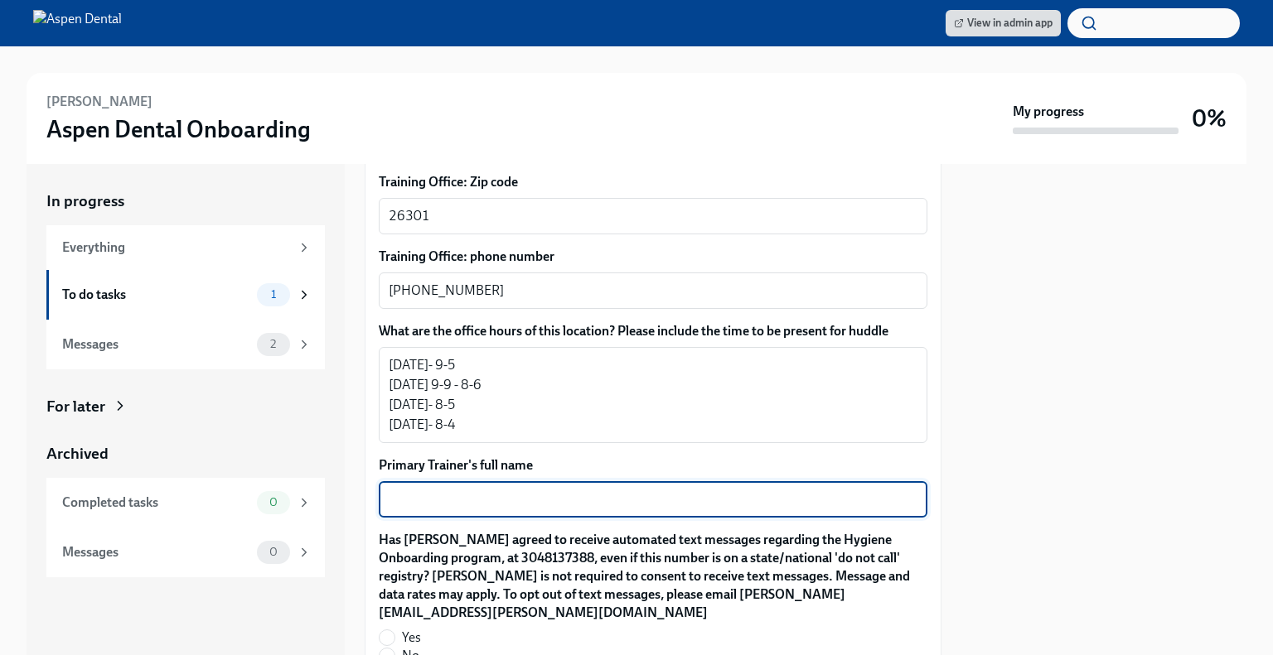
click at [560, 492] on textarea "Primary Trainer's full name" at bounding box center [653, 500] width 529 height 20
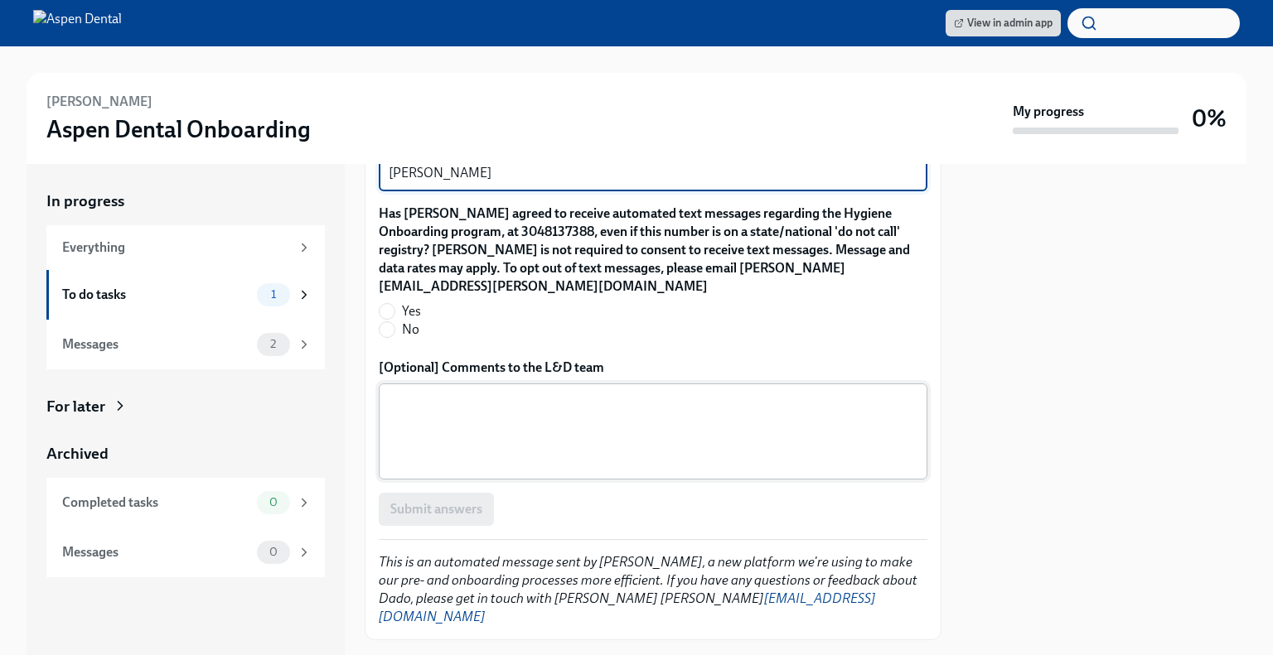
scroll to position [1680, 0]
type textarea "[PERSON_NAME]"
click at [391, 303] on input "Yes" at bounding box center [386, 310] width 15 height 15
radio input "true"
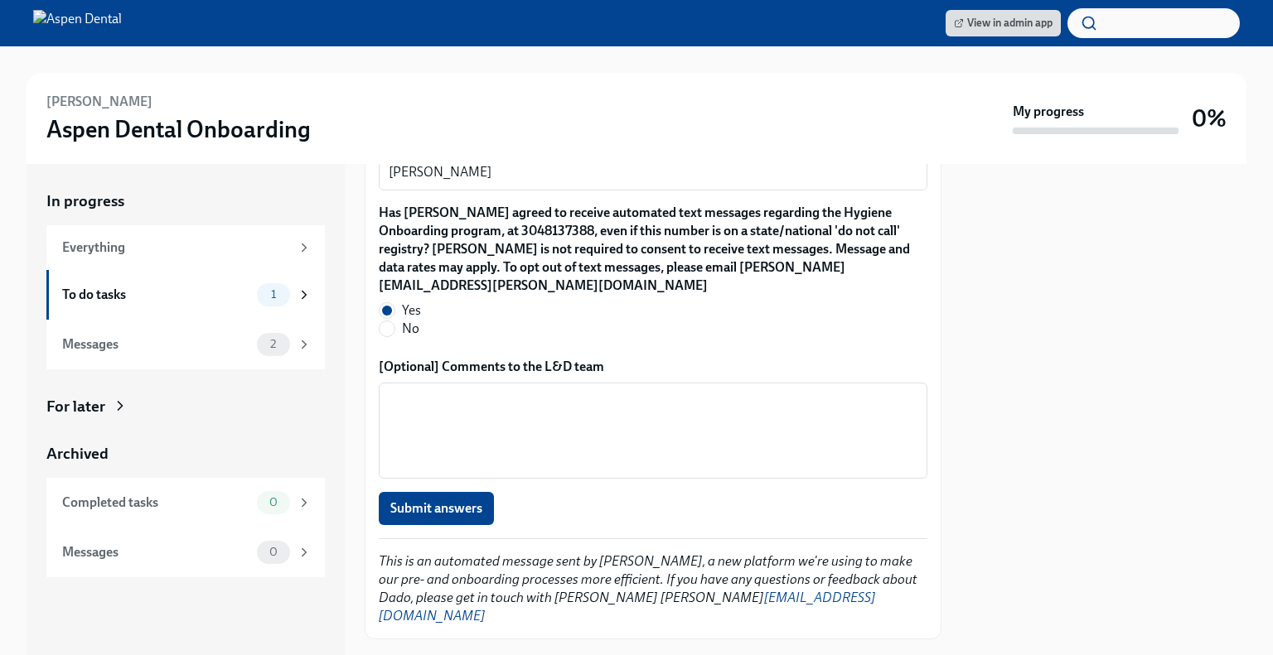
drag, startPoint x: 446, startPoint y: 494, endPoint x: 850, endPoint y: 345, distance: 431.0
click at [433, 500] on span "Submit answers" at bounding box center [436, 508] width 92 height 17
click at [261, 341] on span "1" at bounding box center [273, 344] width 25 height 12
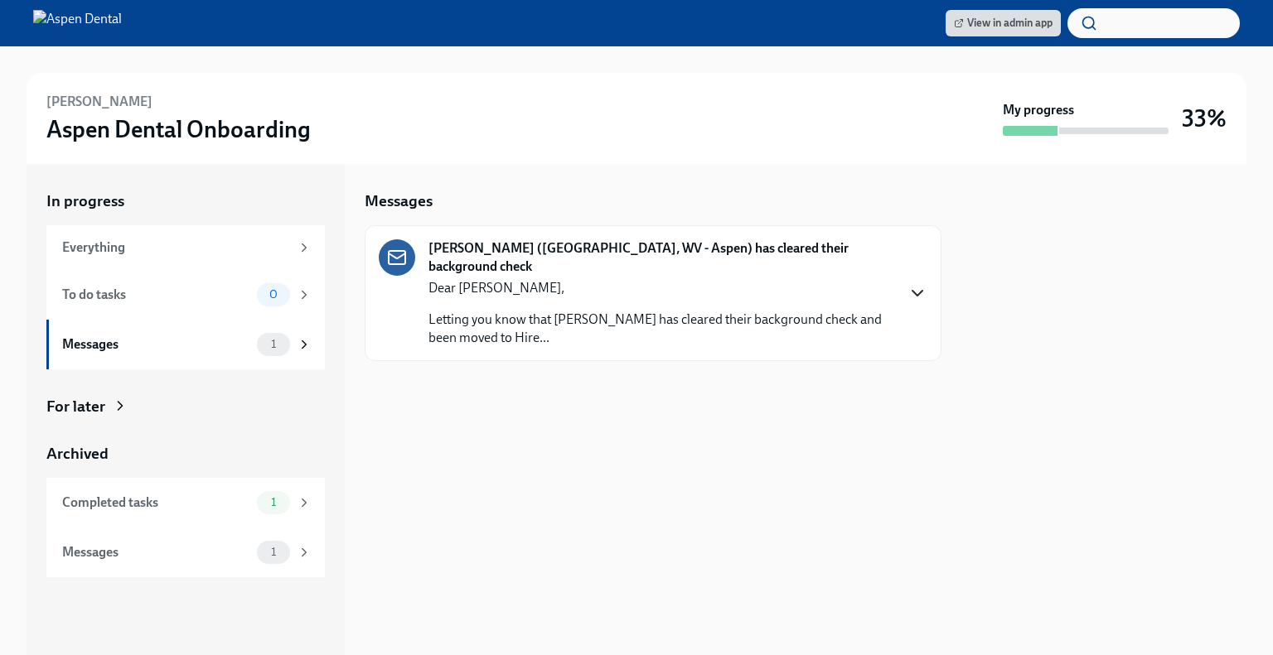
click at [916, 297] on icon "button" at bounding box center [917, 293] width 20 height 20
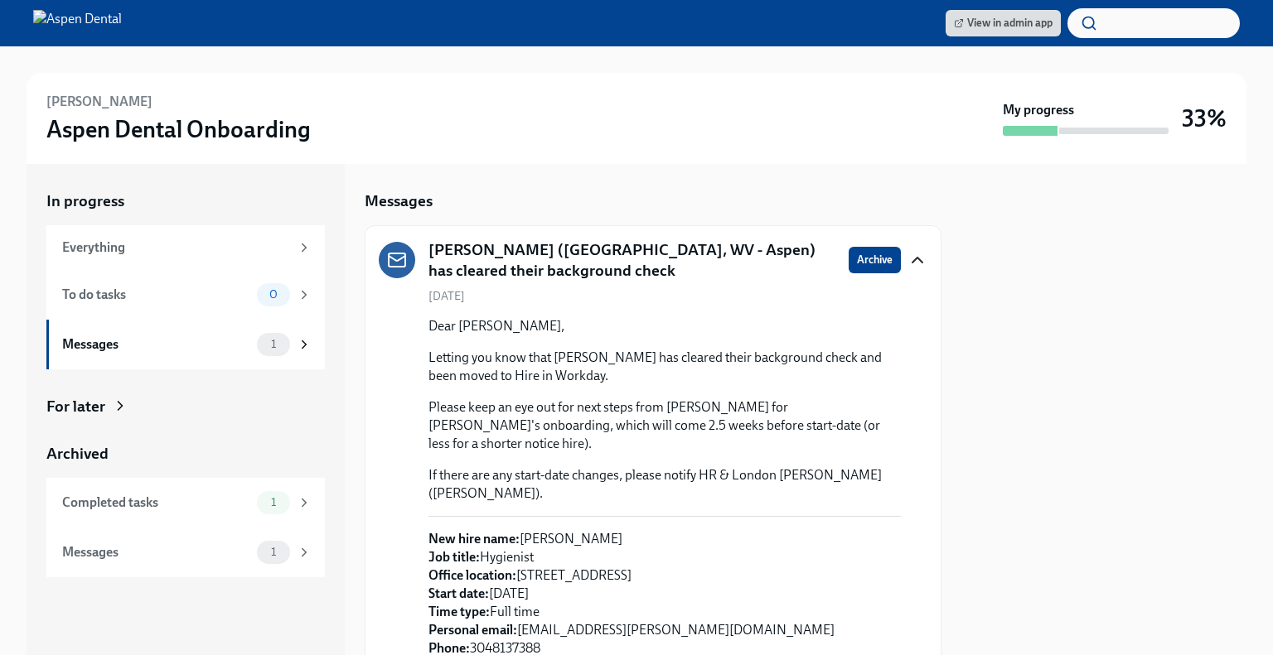
click at [909, 268] on icon "button" at bounding box center [917, 260] width 20 height 20
